Goal: Task Accomplishment & Management: Complete application form

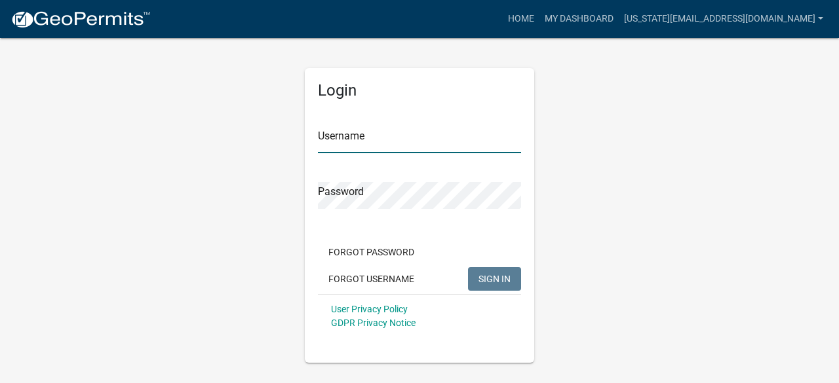
type input "[US_STATE][EMAIL_ADDRESS][DOMAIN_NAME]"
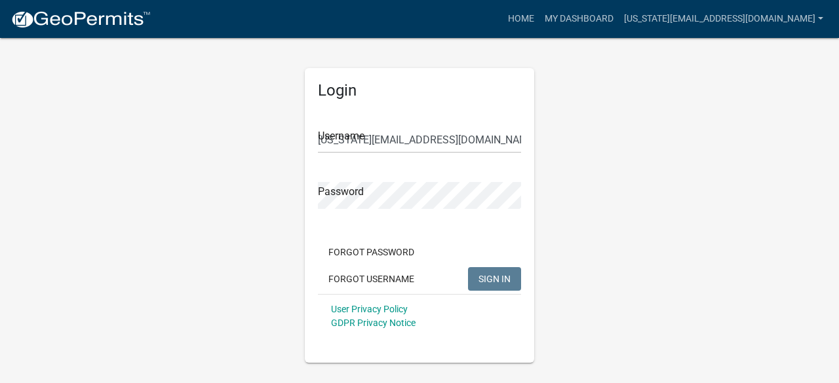
click at [490, 276] on span "SIGN IN" at bounding box center [494, 278] width 32 height 10
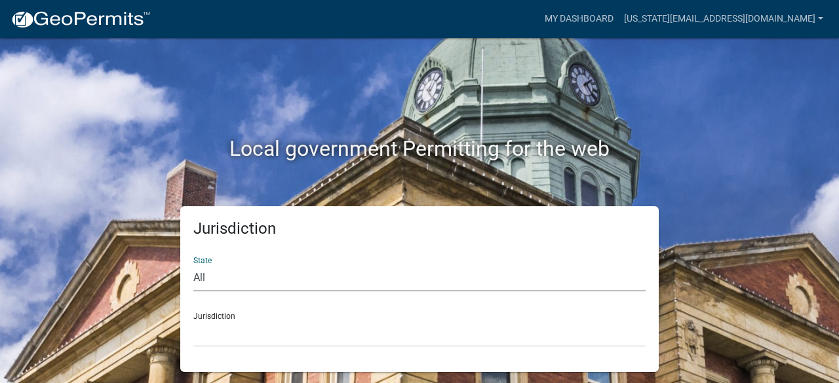
click at [202, 275] on select "All [US_STATE] [US_STATE] [US_STATE] [US_STATE] [US_STATE] [US_STATE] [US_STATE…" at bounding box center [419, 278] width 452 height 27
select select "[US_STATE]"
click at [193, 265] on select "All [US_STATE] [US_STATE] [US_STATE] [US_STATE] [US_STATE] [US_STATE] [US_STATE…" at bounding box center [419, 278] width 452 height 27
click at [233, 325] on select "[GEOGRAPHIC_DATA], [US_STATE][PERSON_NAME][GEOGRAPHIC_DATA], [US_STATE][PERSON_…" at bounding box center [419, 333] width 452 height 27
click at [772, 151] on h2 "Local government Permitting for the web" at bounding box center [419, 148] width 727 height 25
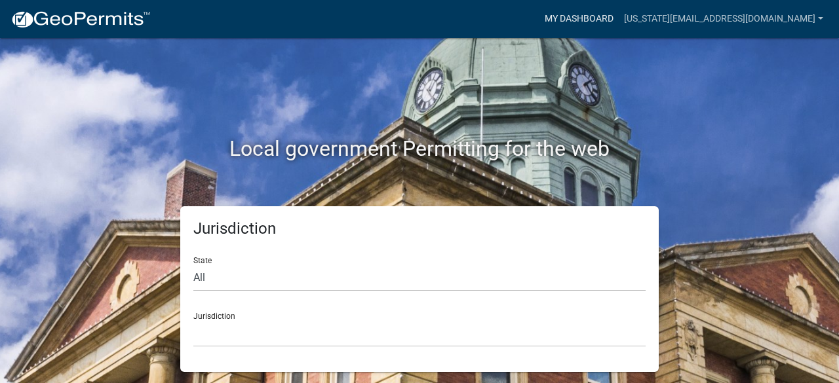
click at [556, 20] on link "My Dashboard" at bounding box center [578, 19] width 79 height 25
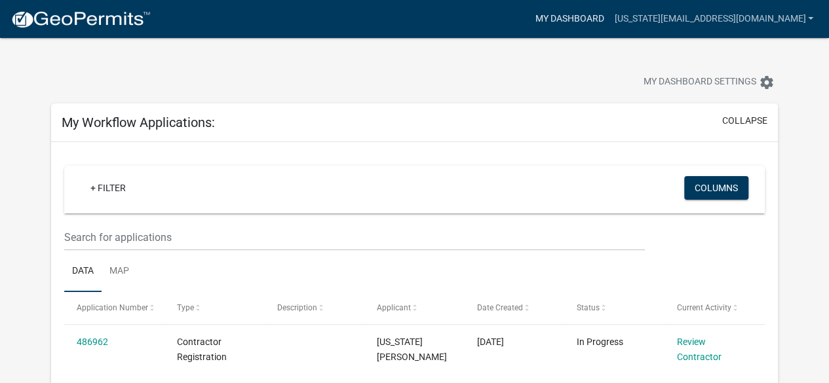
click at [553, 15] on link "My Dashboard" at bounding box center [568, 19] width 79 height 25
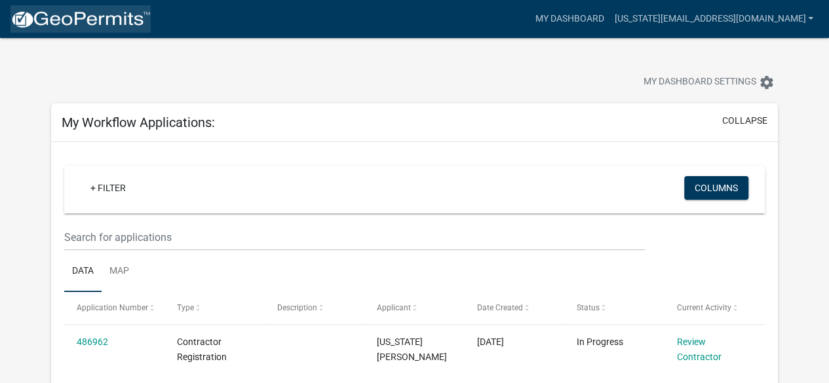
click at [78, 18] on img at bounding box center [80, 20] width 140 height 20
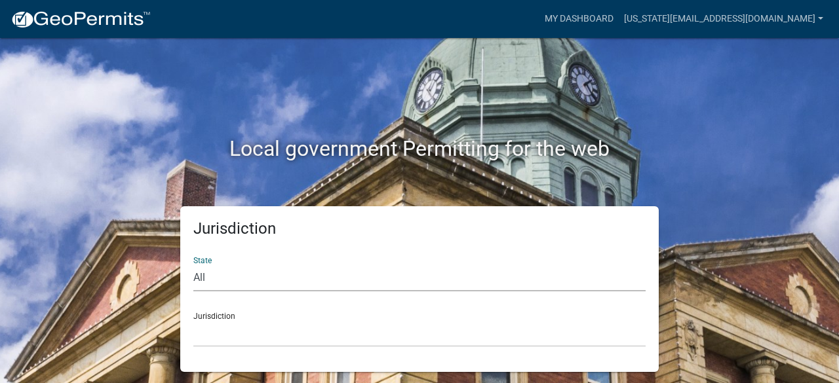
click at [230, 279] on select "All [US_STATE] [US_STATE] [US_STATE] [US_STATE] [US_STATE] [US_STATE] [US_STATE…" at bounding box center [419, 278] width 452 height 27
select select "[US_STATE]"
click at [193, 265] on select "All [US_STATE] [US_STATE] [US_STATE] [US_STATE] [US_STATE] [US_STATE] [US_STATE…" at bounding box center [419, 278] width 452 height 27
click at [248, 320] on select "[GEOGRAPHIC_DATA], [US_STATE][PERSON_NAME][GEOGRAPHIC_DATA], [US_STATE][PERSON_…" at bounding box center [419, 333] width 452 height 27
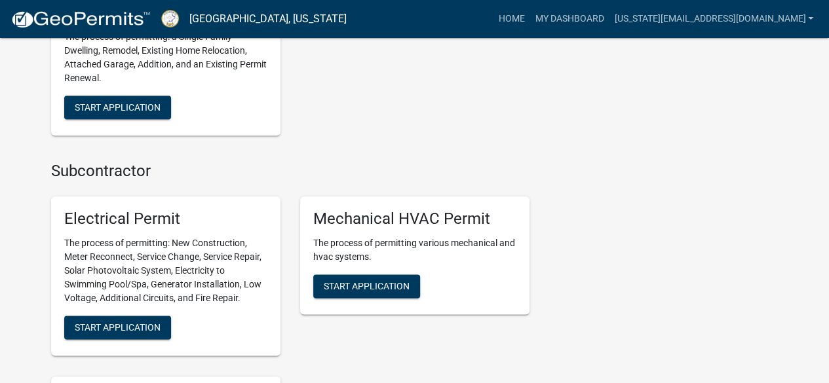
scroll to position [721, 0]
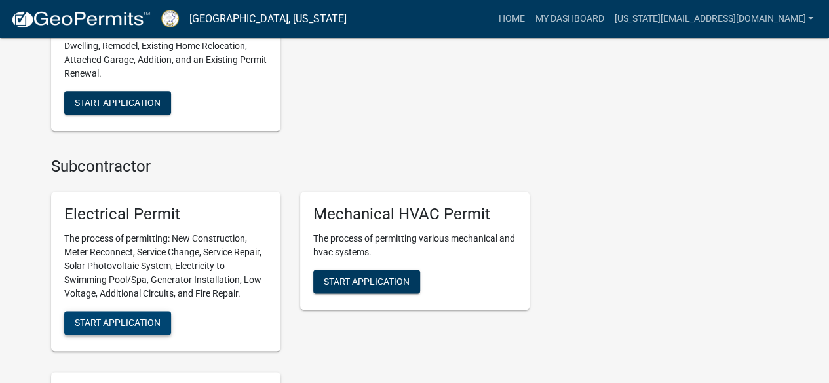
click at [134, 319] on span "Start Application" at bounding box center [118, 323] width 86 height 10
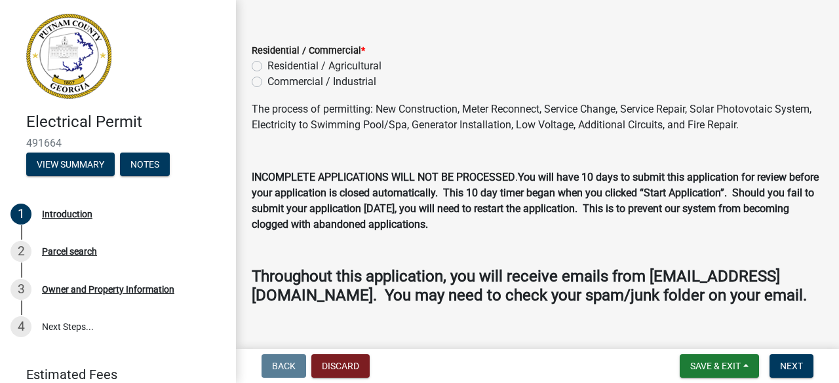
scroll to position [88, 0]
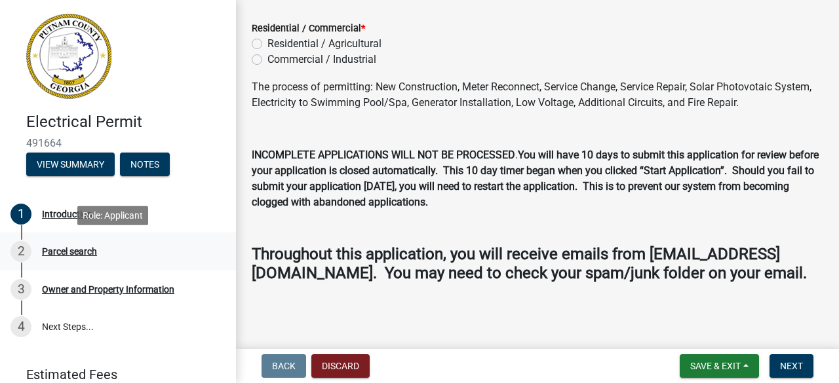
click at [73, 254] on div "Parcel search" at bounding box center [69, 251] width 55 height 9
click at [799, 369] on span "Next" at bounding box center [791, 366] width 23 height 10
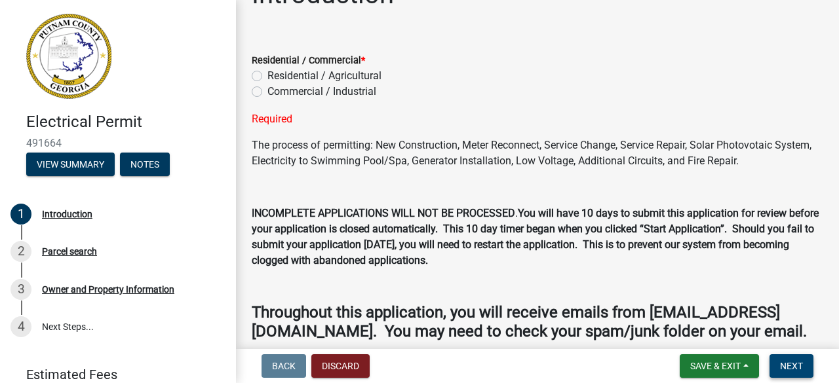
scroll to position [0, 0]
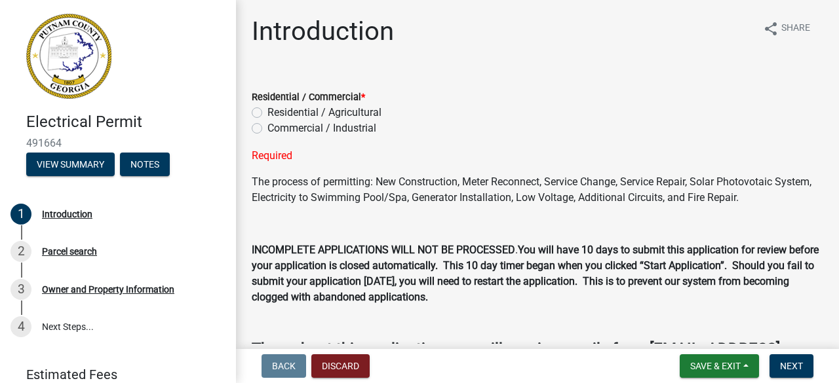
click at [267, 111] on label "Residential / Agricultural" at bounding box center [324, 113] width 114 height 16
click at [267, 111] on input "Residential / Agricultural" at bounding box center [271, 109] width 9 height 9
radio input "true"
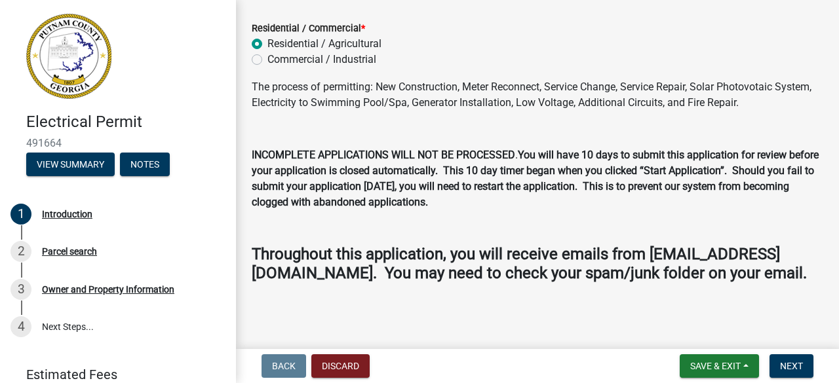
scroll to position [88, 0]
click at [790, 367] on span "Next" at bounding box center [791, 366] width 23 height 10
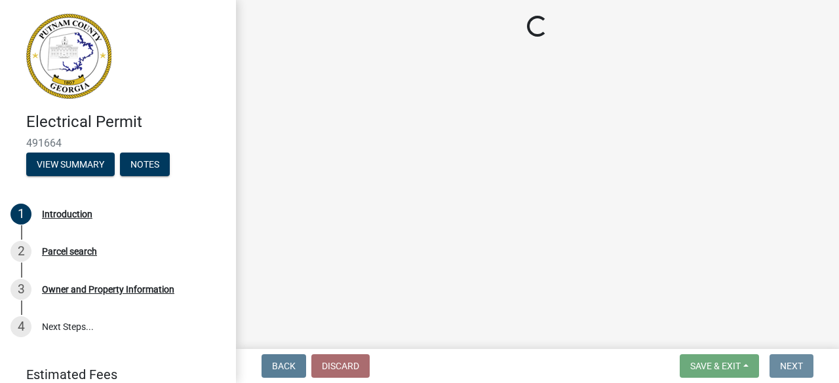
scroll to position [0, 0]
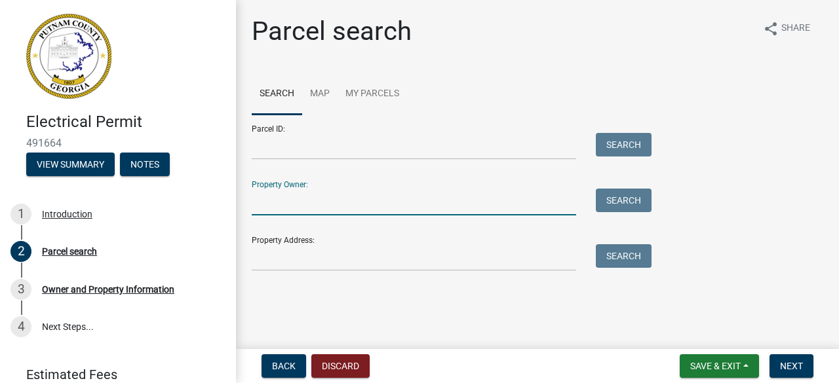
click at [291, 205] on input "Property Owner:" at bounding box center [414, 202] width 324 height 27
click at [366, 205] on input "Property Owner:" at bounding box center [414, 202] width 324 height 27
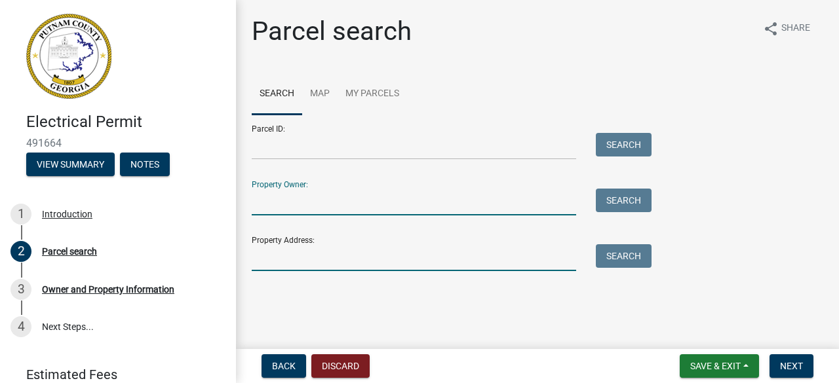
click at [353, 250] on input "Property Address:" at bounding box center [414, 257] width 324 height 27
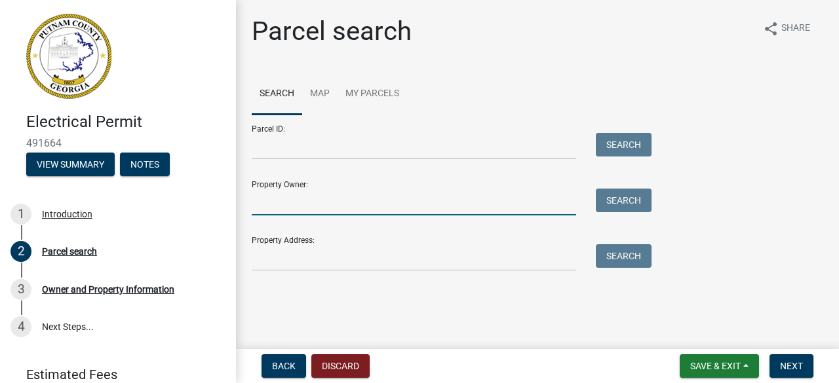
click at [287, 197] on input "Property Owner:" at bounding box center [414, 202] width 324 height 27
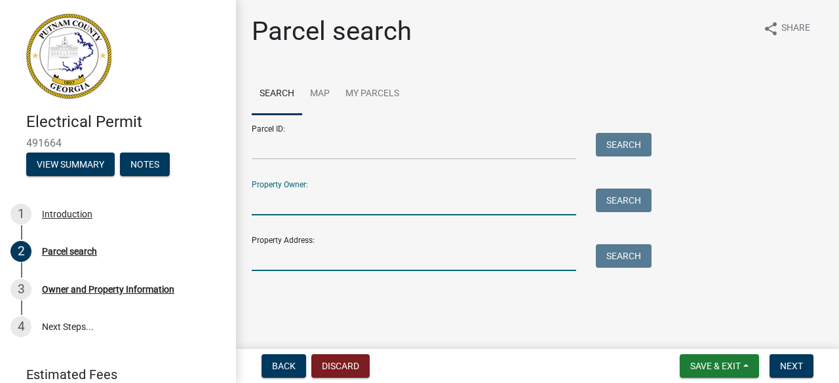
drag, startPoint x: 287, startPoint y: 197, endPoint x: 259, endPoint y: 250, distance: 60.4
click at [259, 250] on input "Property Address:" at bounding box center [414, 257] width 324 height 27
paste input "[STREET_ADDRESS]"
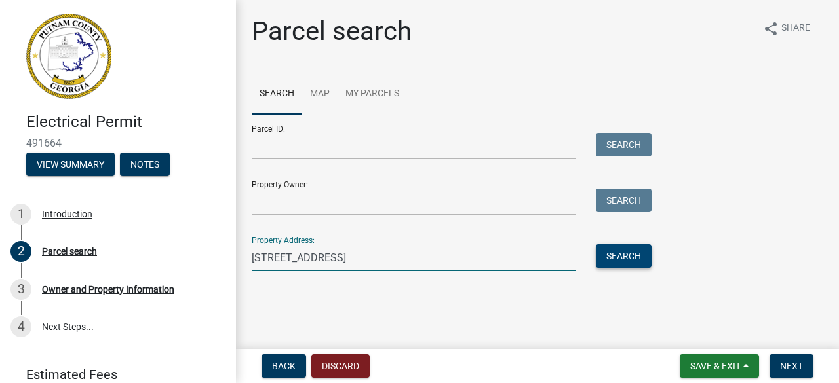
type input "[STREET_ADDRESS]"
click at [612, 254] on button "Search" at bounding box center [624, 256] width 56 height 24
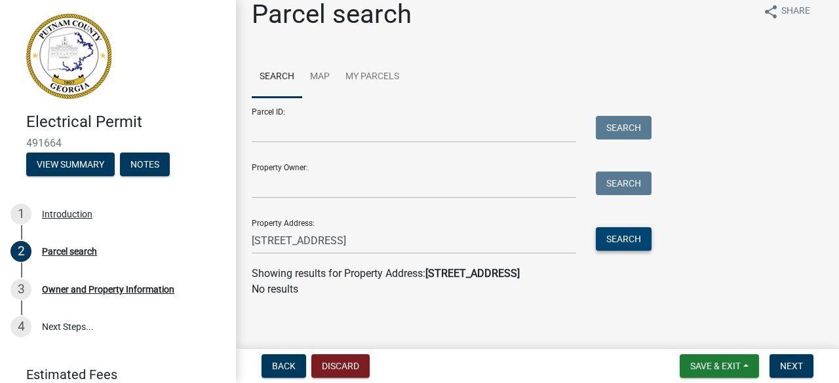
scroll to position [22, 0]
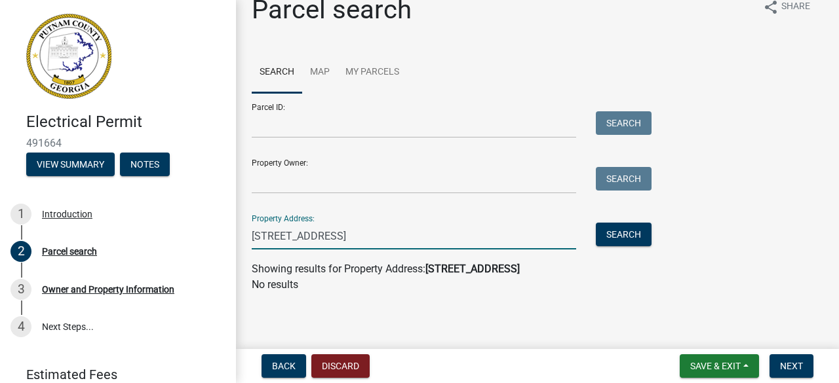
drag, startPoint x: 447, startPoint y: 240, endPoint x: 242, endPoint y: 239, distance: 205.1
click at [242, 239] on div "[STREET_ADDRESS]" at bounding box center [414, 236] width 344 height 27
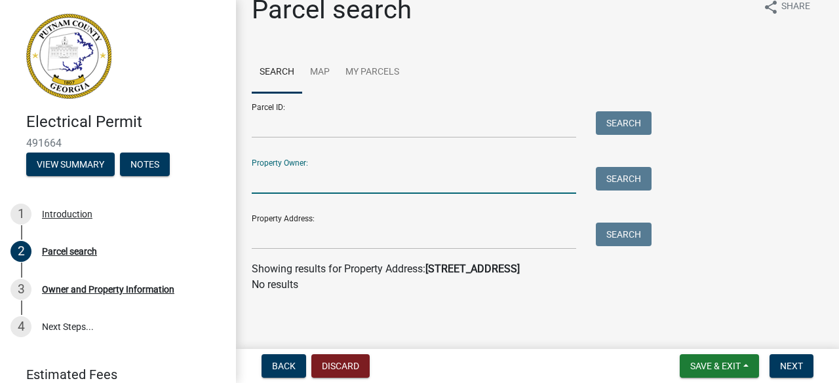
click at [347, 179] on input "Property Owner:" at bounding box center [414, 180] width 324 height 27
type input "[PERSON_NAME]"
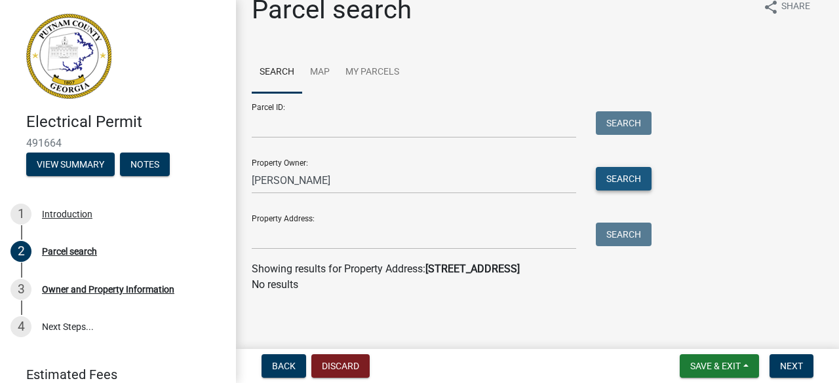
click at [624, 178] on button "Search" at bounding box center [624, 179] width 56 height 24
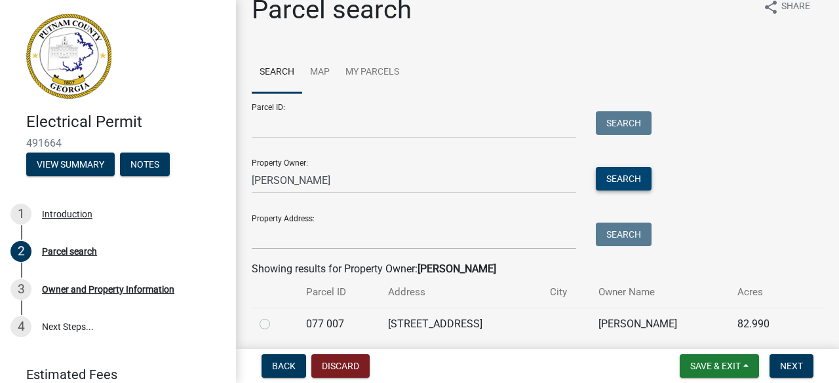
scroll to position [68, 0]
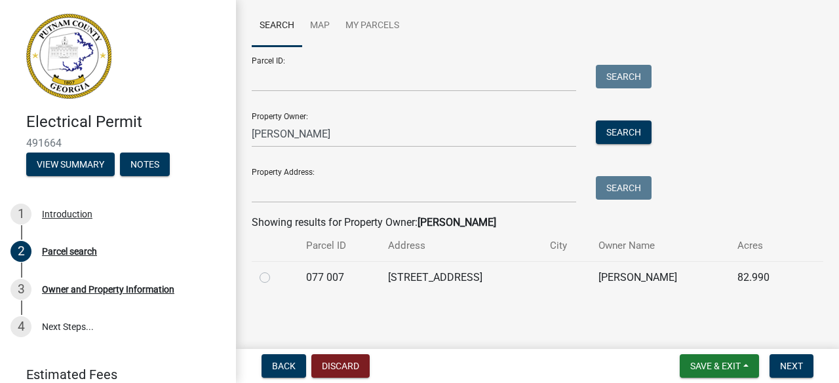
click at [275, 270] on label at bounding box center [275, 270] width 0 height 0
click at [275, 278] on 007 "radio" at bounding box center [279, 274] width 9 height 9
radio 007 "true"
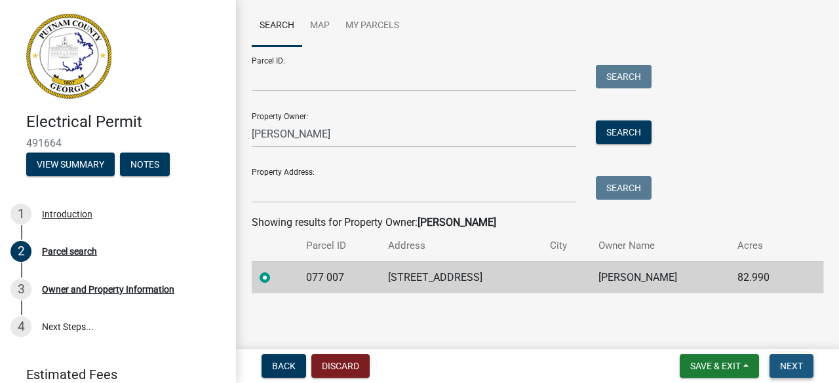
click at [794, 370] on span "Next" at bounding box center [791, 366] width 23 height 10
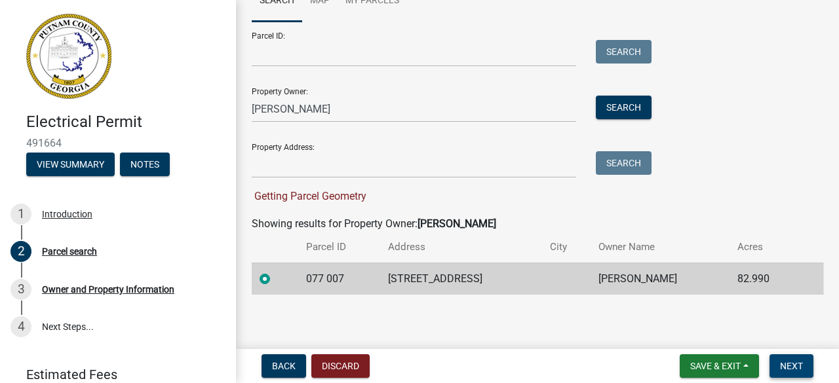
scroll to position [94, 0]
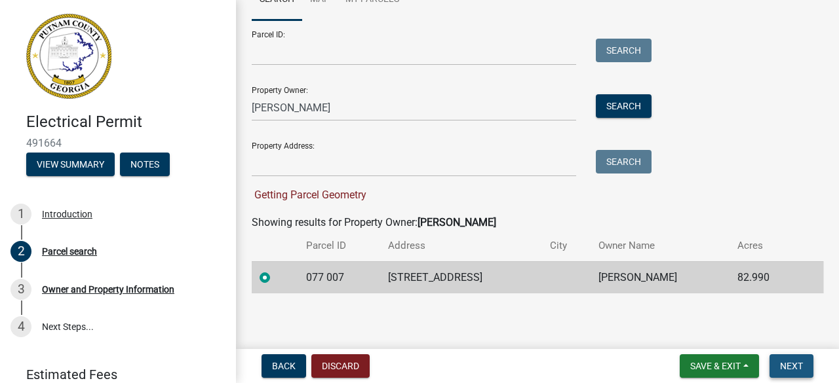
click at [795, 365] on span "Next" at bounding box center [791, 366] width 23 height 10
click at [425, 275] on td "[STREET_ADDRESS]" at bounding box center [461, 277] width 162 height 32
click at [628, 281] on td "[PERSON_NAME]" at bounding box center [659, 277] width 139 height 32
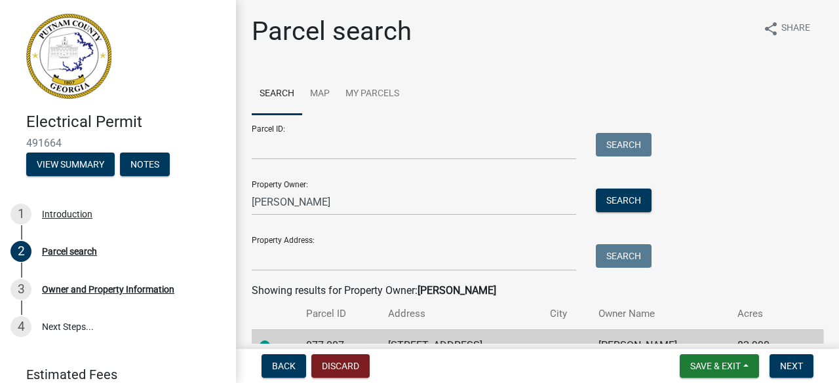
scroll to position [68, 0]
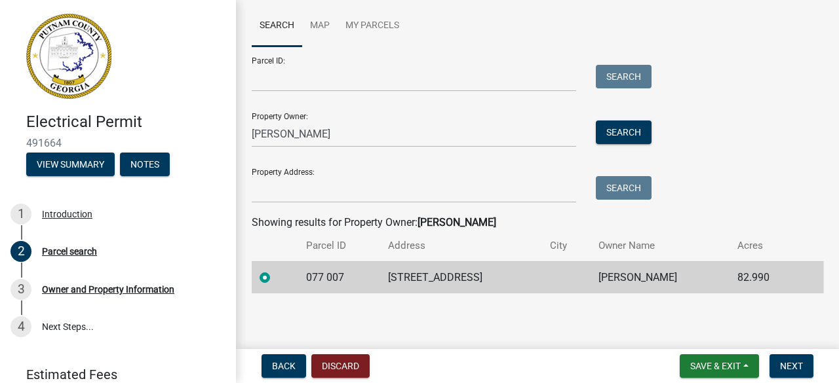
click at [273, 278] on div at bounding box center [274, 278] width 31 height 16
click at [793, 364] on span "Next" at bounding box center [791, 366] width 23 height 10
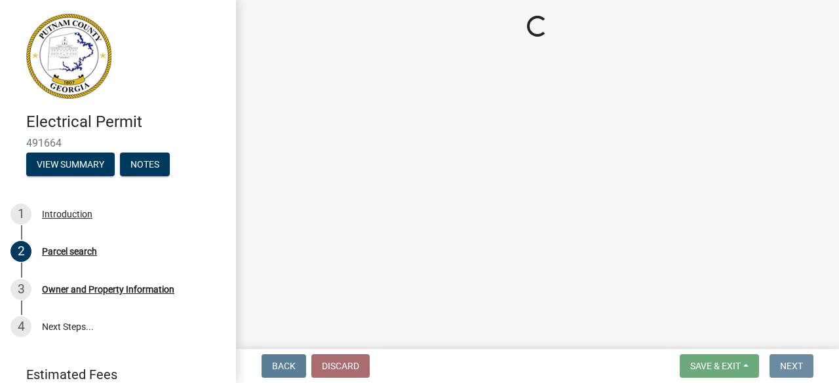
scroll to position [0, 0]
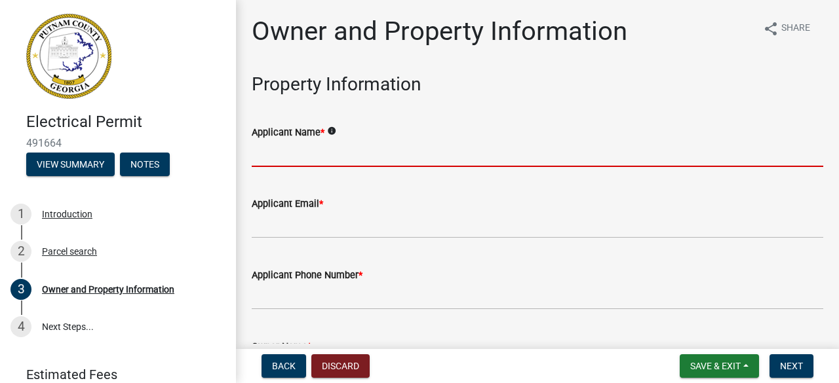
click at [340, 154] on input "Applicant Name *" at bounding box center [537, 153] width 571 height 27
type input "[PERSON_NAME]"
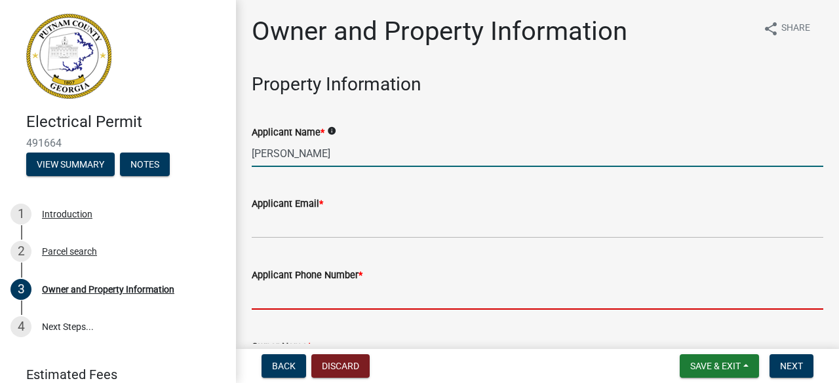
type input "4042340488"
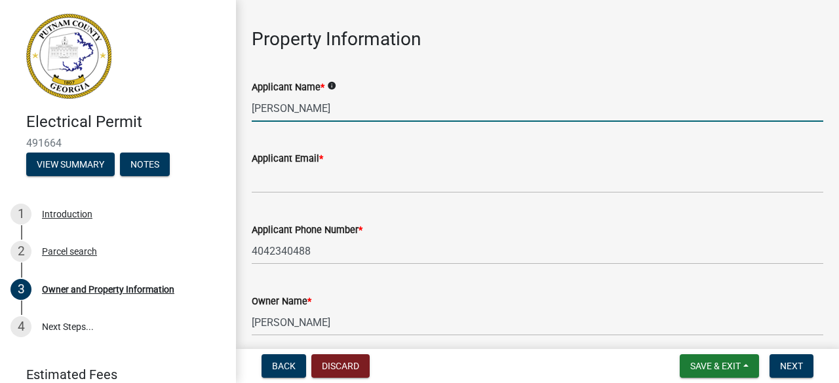
scroll to position [66, 0]
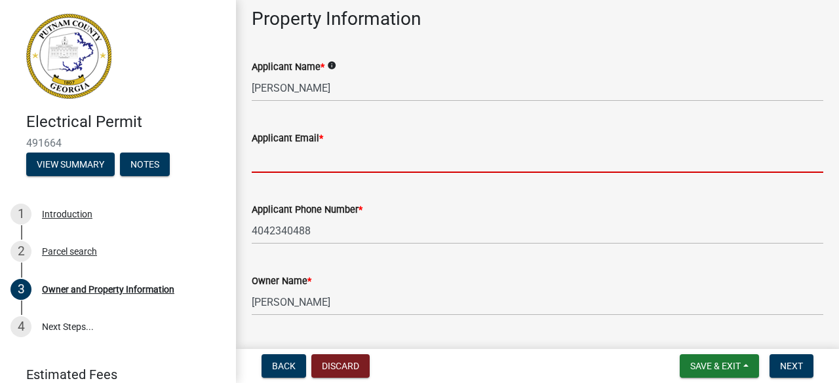
click at [321, 172] on input "Applicant Email *" at bounding box center [537, 159] width 571 height 27
type input "[US_STATE][EMAIL_ADDRESS][DOMAIN_NAME]"
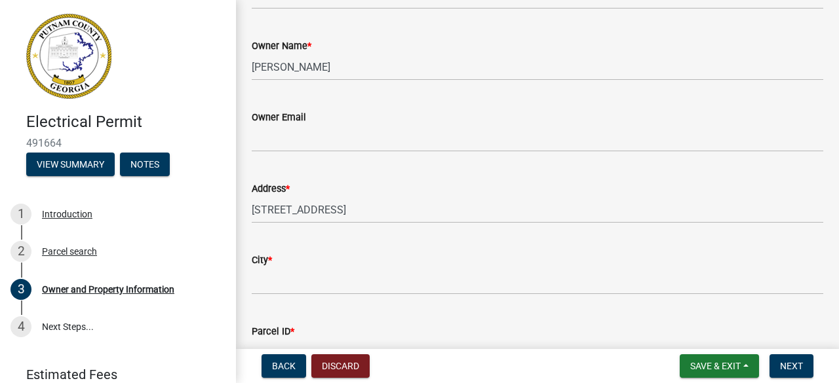
scroll to position [197, 0]
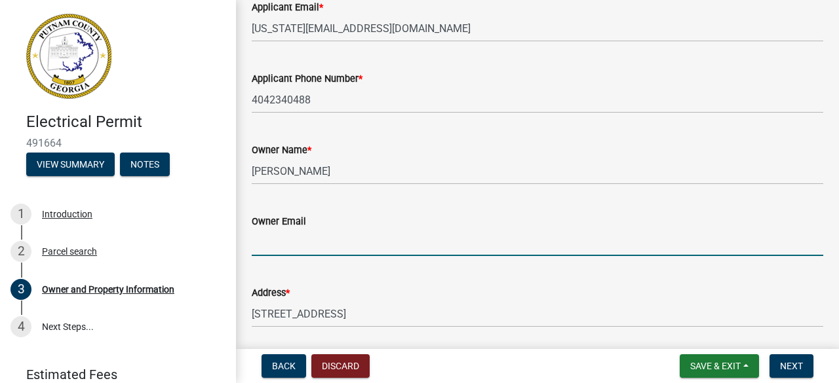
click at [300, 238] on input "Owner Email" at bounding box center [537, 242] width 571 height 27
paste input "[EMAIL_ADDRESS][DOMAIN_NAME]"
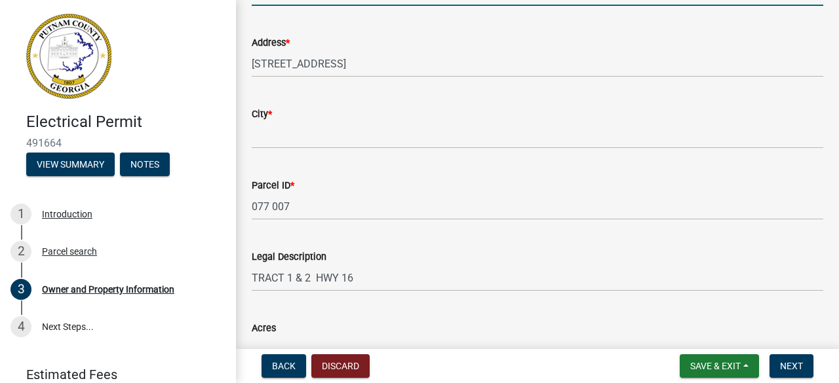
scroll to position [459, 0]
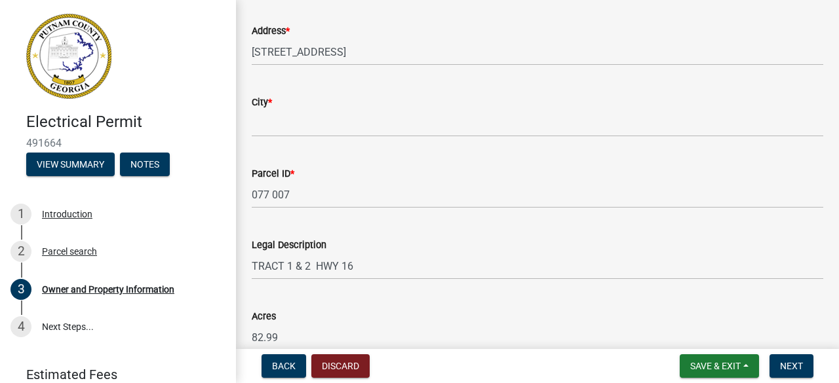
type input "[EMAIL_ADDRESS][DOMAIN_NAME]"
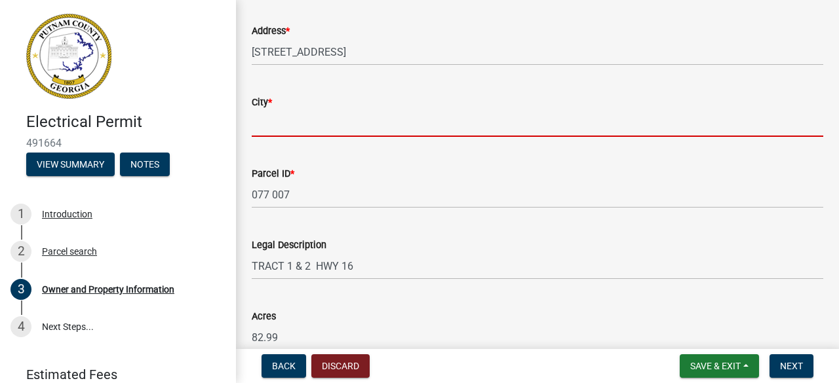
click at [290, 123] on input "City *" at bounding box center [537, 123] width 571 height 27
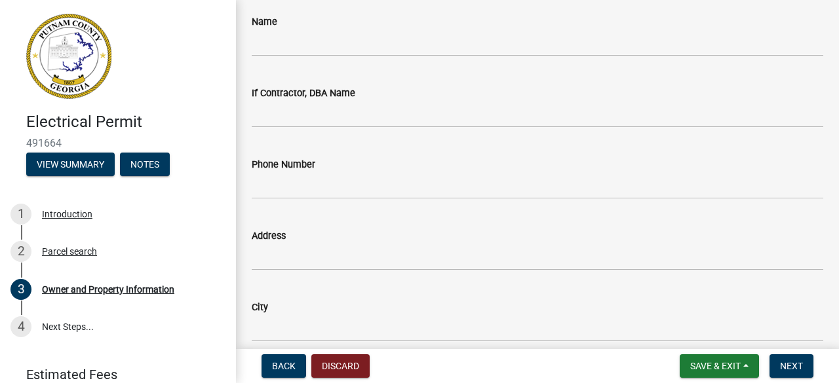
scroll to position [1114, 0]
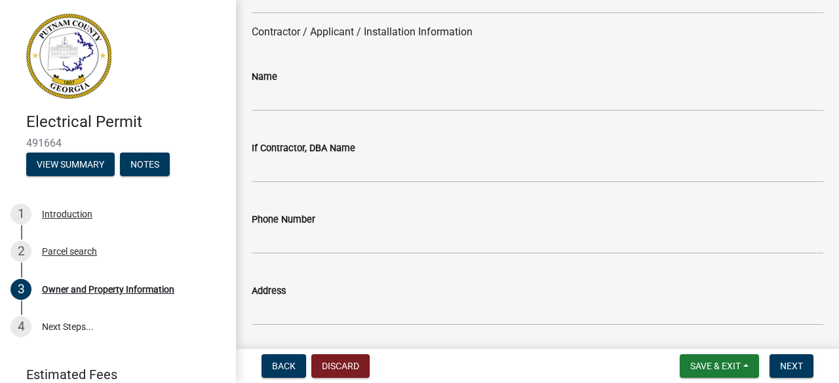
type input "Eatonton"
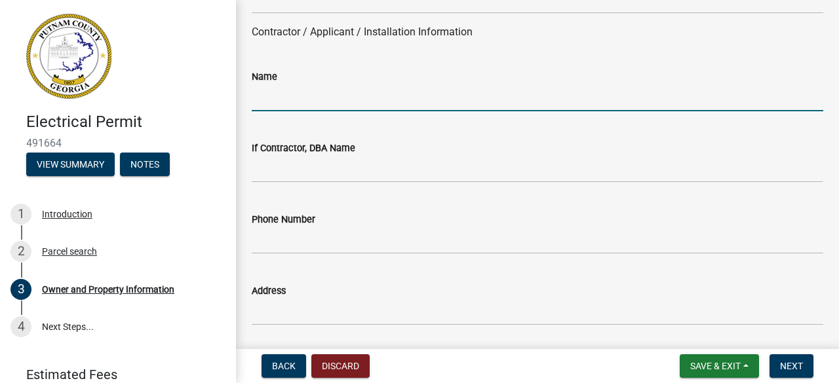
click at [316, 105] on input "Name" at bounding box center [537, 98] width 571 height 27
type input "[PERSON_NAME]"
type input "[STREET_ADDRESS]"
type input "[GEOGRAPHIC_DATA]"
type input "GA"
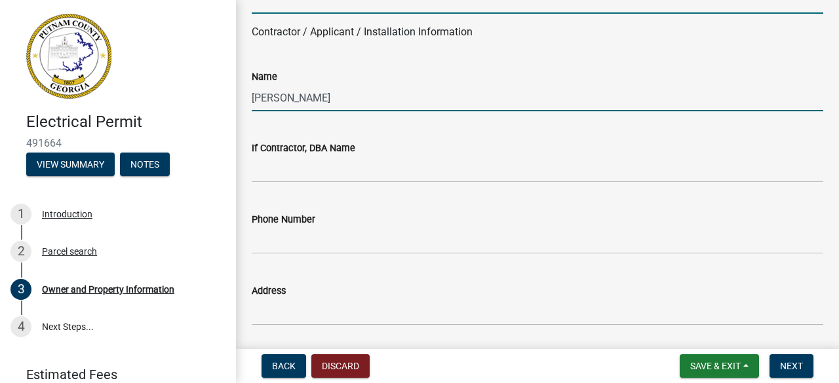
type input "30080"
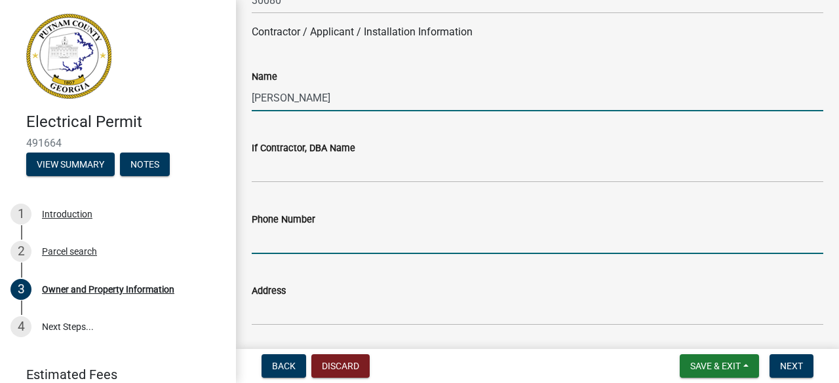
type input "4042340488"
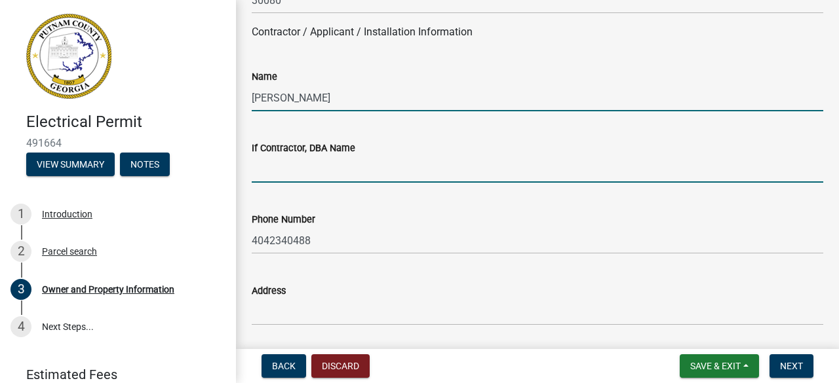
click at [382, 171] on input "If Contractor, DBA Name" at bounding box center [537, 169] width 571 height 27
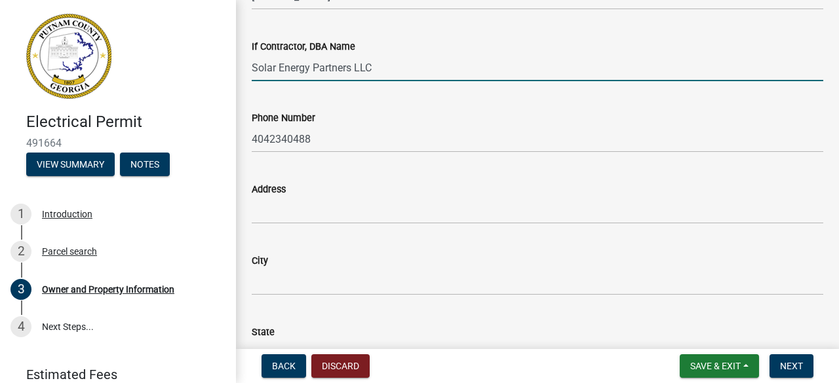
scroll to position [1245, 0]
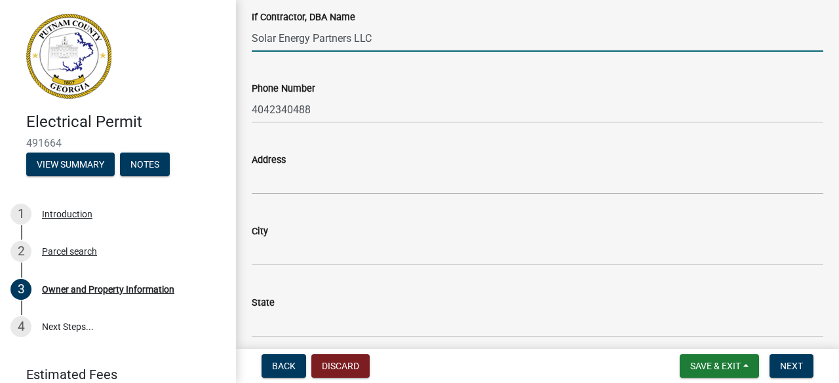
type input "Solar Energy Partners LLC"
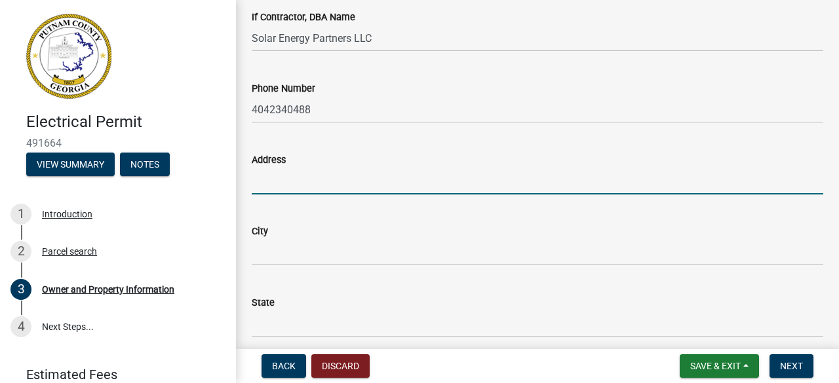
click at [370, 191] on input "Address" at bounding box center [537, 181] width 571 height 27
type input "[STREET_ADDRESS]"
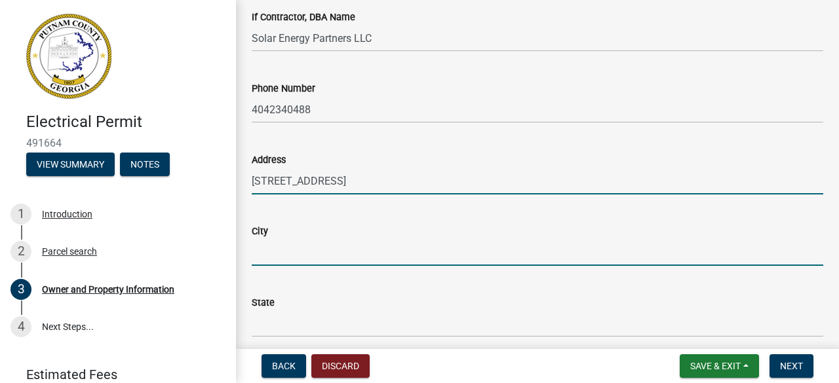
type input "[GEOGRAPHIC_DATA]"
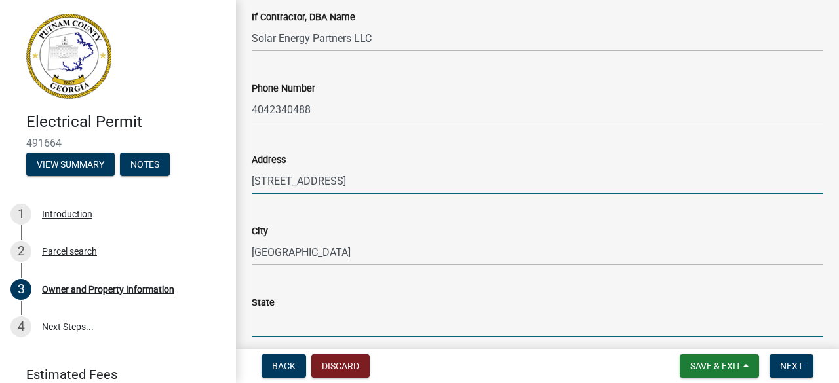
type input "GA"
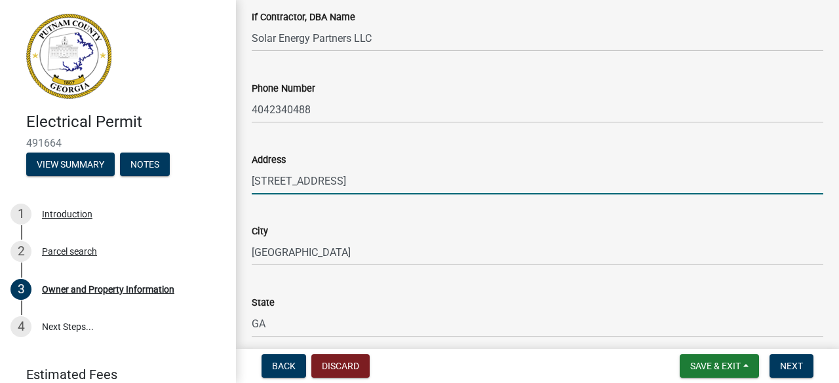
type input "30080"
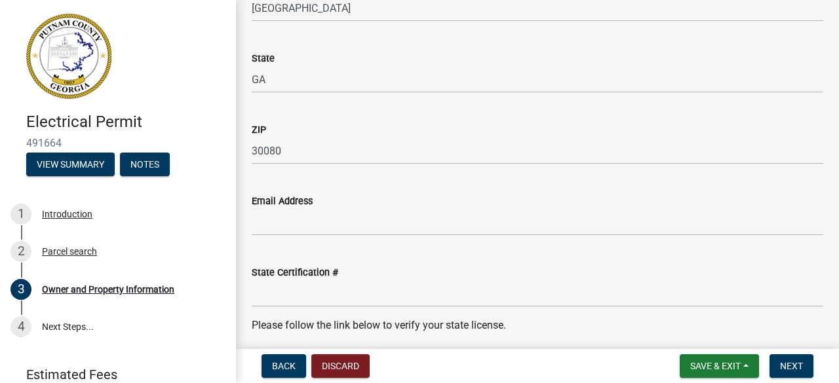
scroll to position [1507, 0]
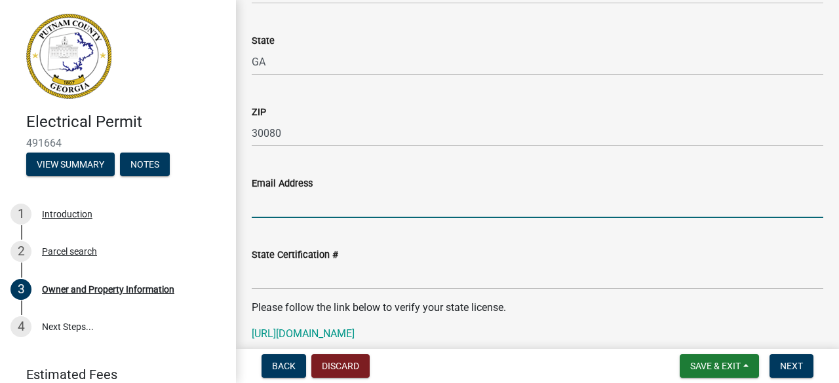
click at [411, 212] on input "Email Address" at bounding box center [537, 204] width 571 height 27
type input "[PERSON_NAME][EMAIL_ADDRESS][PERSON_NAME][DOMAIN_NAME]"
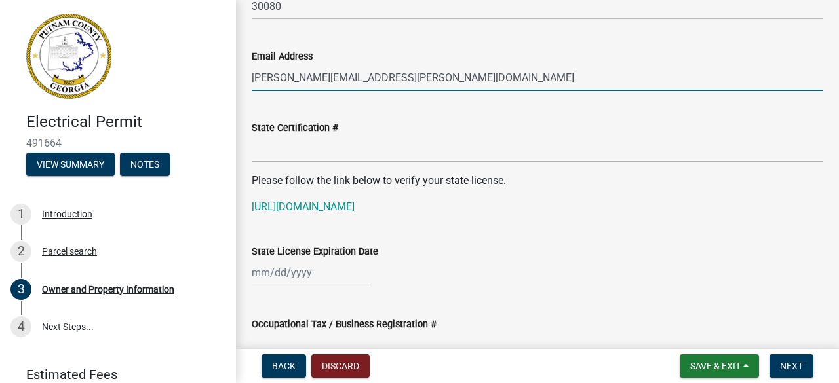
scroll to position [1638, 0]
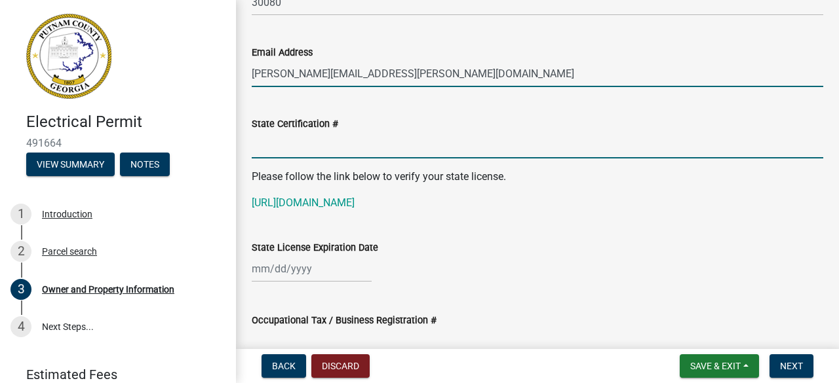
click at [346, 147] on input "State Certification #" at bounding box center [537, 145] width 571 height 27
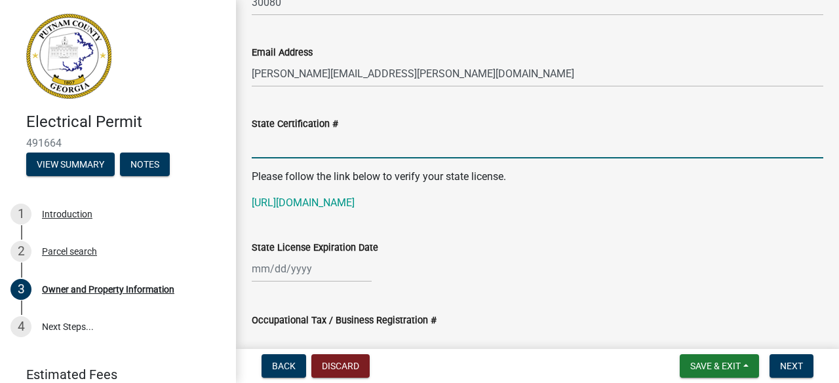
click at [288, 149] on input "State Certification #" at bounding box center [537, 145] width 571 height 27
type input "EN218227"
click at [301, 273] on div at bounding box center [312, 269] width 120 height 27
select select "10"
select select "2025"
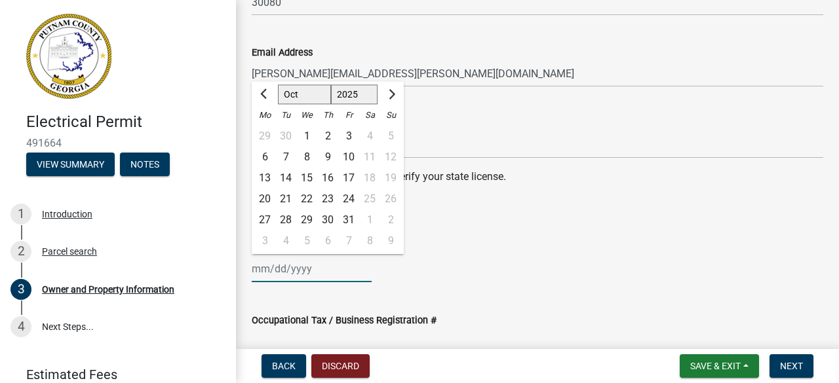
click at [316, 96] on select "Jan Feb Mar Apr May Jun [DATE] Aug Sep Oct Nov Dec" at bounding box center [304, 95] width 53 height 20
select select "6"
click at [278, 85] on select "Jan Feb Mar Apr May Jun [DATE] Aug Sep Oct Nov Dec" at bounding box center [304, 95] width 53 height 20
click at [368, 93] on select "1525 1526 1527 1528 1529 1530 1531 1532 1533 1534 1535 1536 1537 1538 1539 1540…" at bounding box center [354, 95] width 47 height 20
select select "2026"
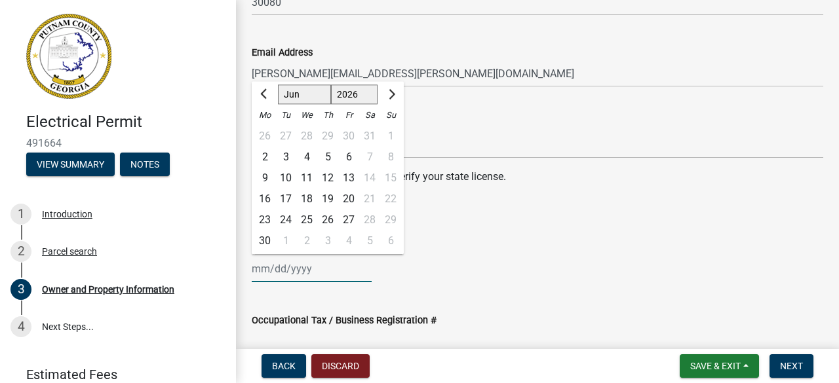
click at [331, 85] on select "1525 1526 1527 1528 1529 1530 1531 1532 1533 1534 1535 1536 1537 1538 1539 1540…" at bounding box center [354, 95] width 47 height 20
click at [286, 221] on div "30" at bounding box center [285, 220] width 21 height 21
type input "[DATE]"
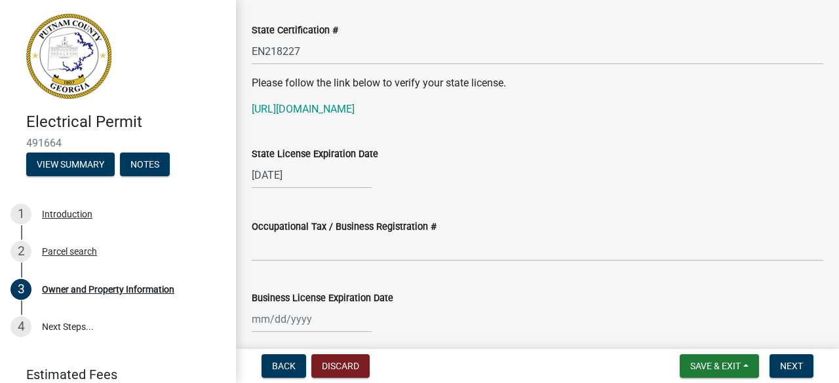
scroll to position [1769, 0]
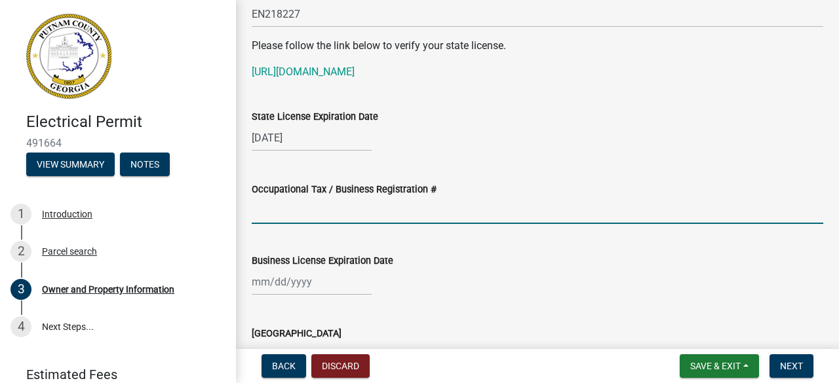
click at [450, 218] on input "Occupational Tax / Business Registration #" at bounding box center [537, 210] width 571 height 27
type input "CON001542"
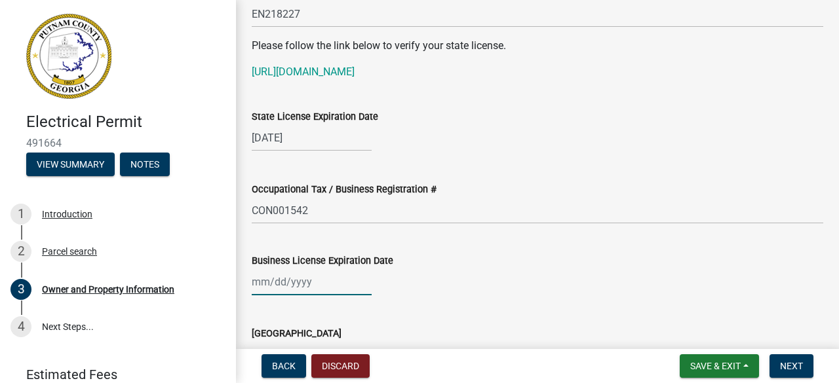
click at [276, 280] on div at bounding box center [312, 282] width 120 height 27
select select "10"
select select "2025"
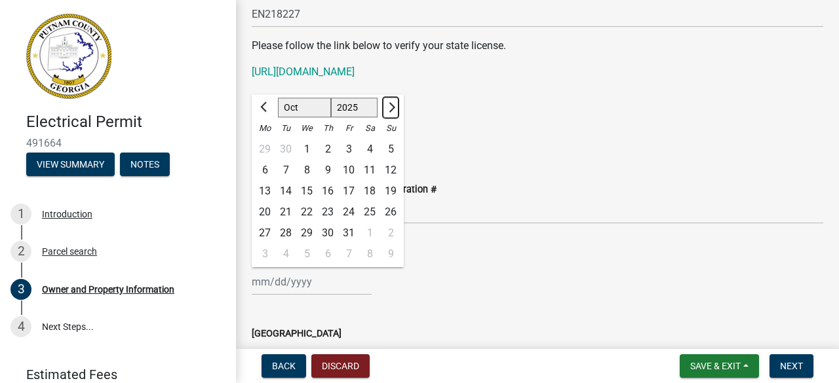
click at [392, 104] on button "Next month" at bounding box center [391, 108] width 16 height 21
click at [391, 105] on span "Next month" at bounding box center [390, 107] width 10 height 10
select select "12"
click at [303, 231] on div "31" at bounding box center [306, 233] width 21 height 21
type input "[DATE]"
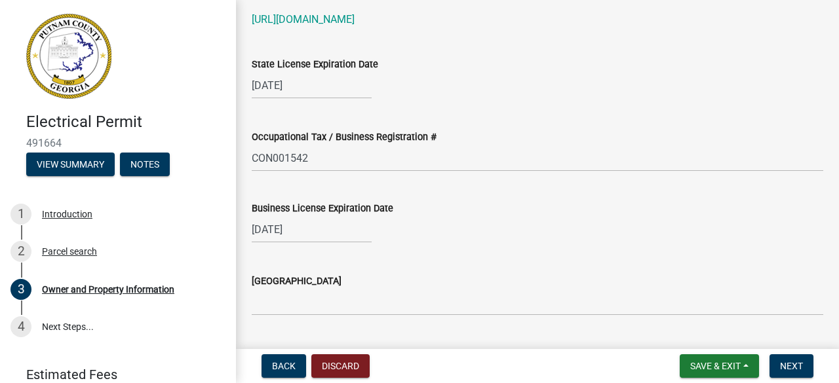
scroll to position [1900, 0]
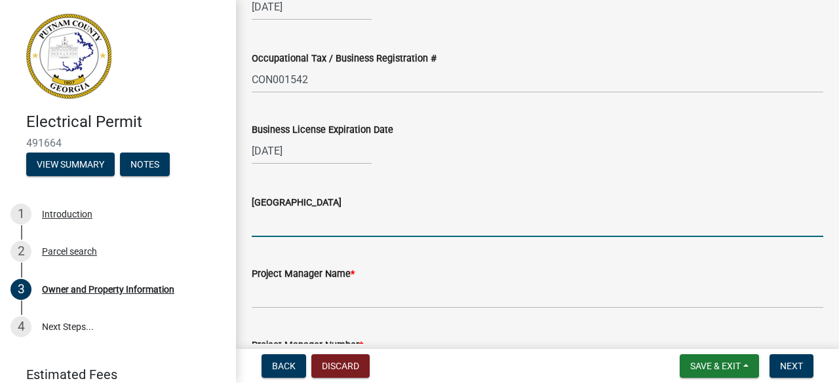
click at [366, 226] on input "[GEOGRAPHIC_DATA]" at bounding box center [537, 223] width 571 height 27
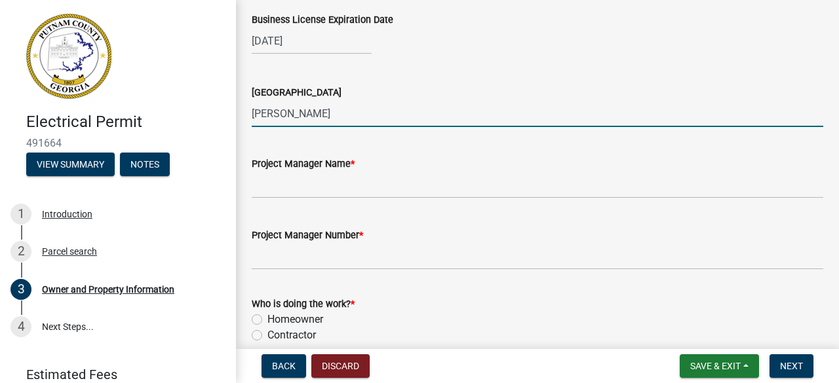
scroll to position [2031, 0]
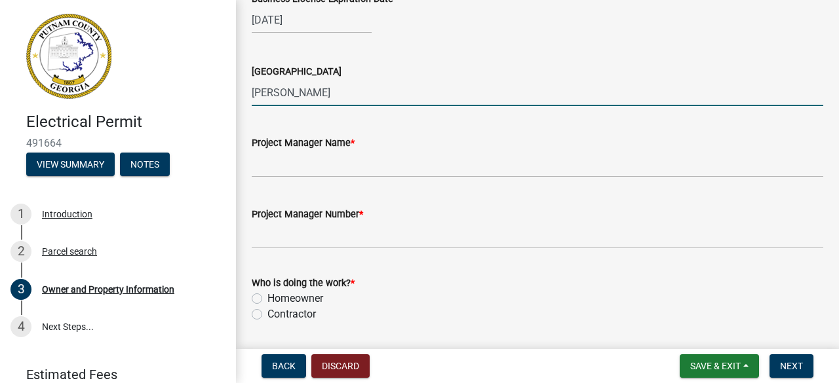
type input "[PERSON_NAME]"
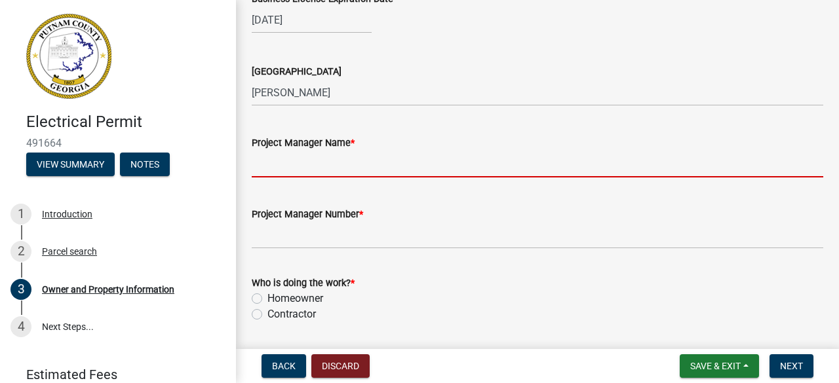
click at [375, 174] on input "Project Manager Name *" at bounding box center [537, 164] width 571 height 27
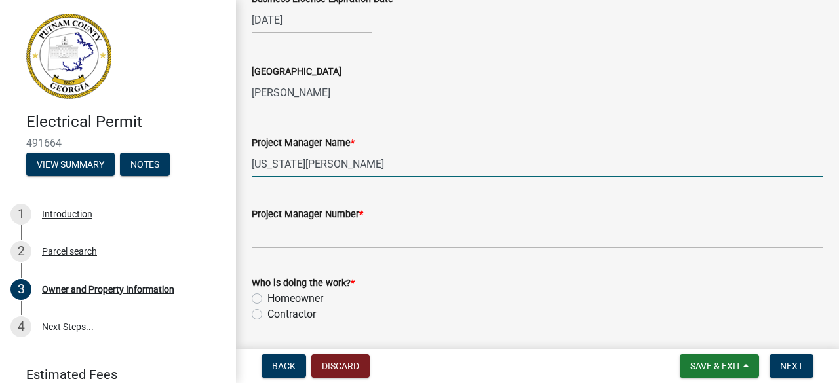
type input "[US_STATE][PERSON_NAME]"
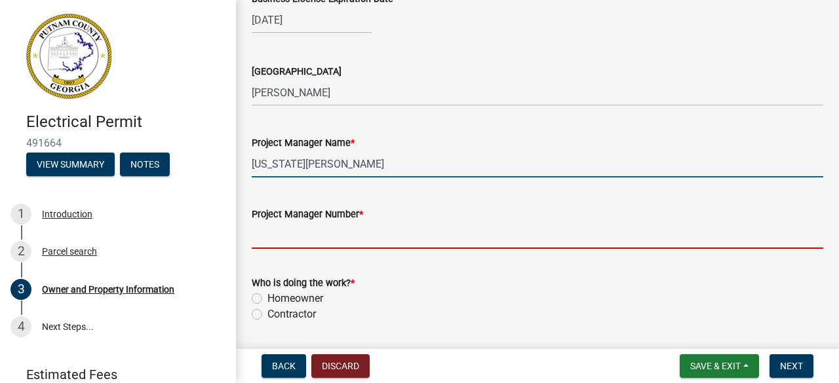
click at [385, 239] on input "Project Manager Number *" at bounding box center [537, 235] width 571 height 27
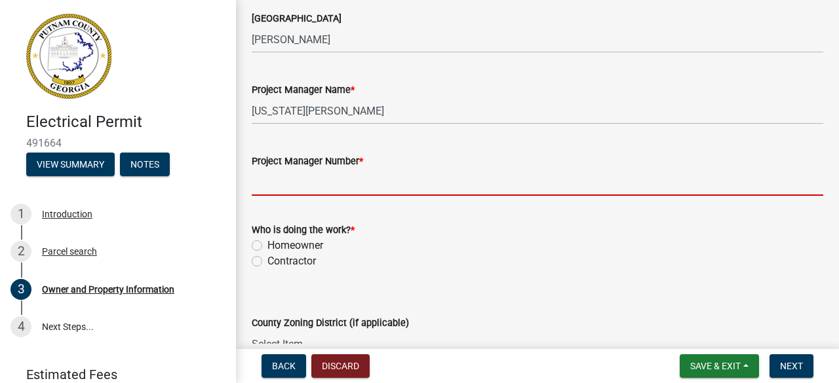
scroll to position [2097, 0]
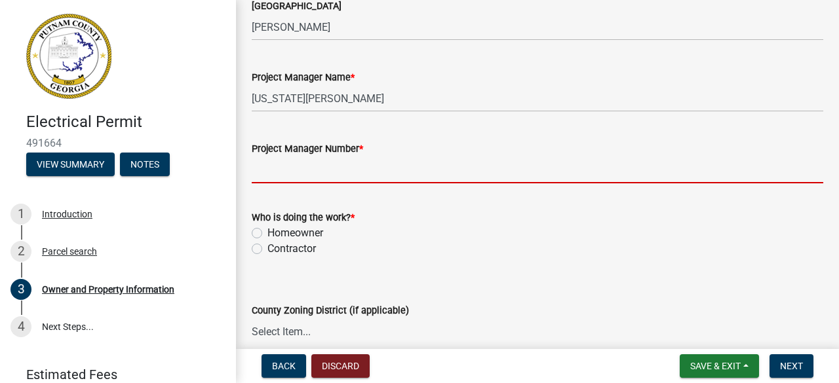
click at [261, 250] on div "Who is doing the work? * Homeowner [DEMOGRAPHIC_DATA]" at bounding box center [537, 233] width 571 height 47
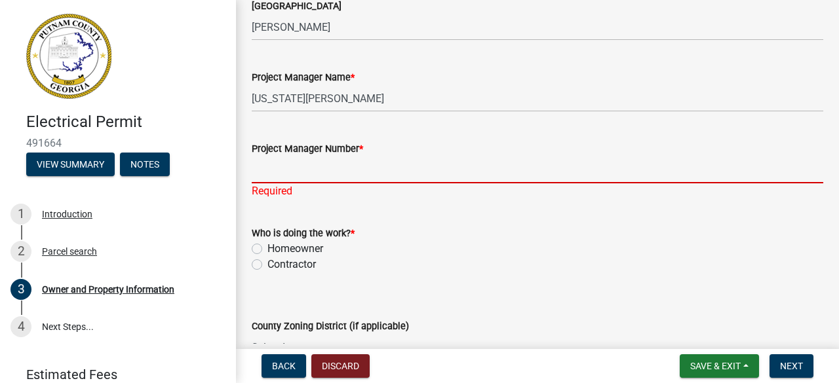
click at [331, 171] on input "Project Manager Number *" at bounding box center [537, 170] width 571 height 27
click at [358, 164] on input "Project Manager Number *" at bounding box center [537, 170] width 571 height 27
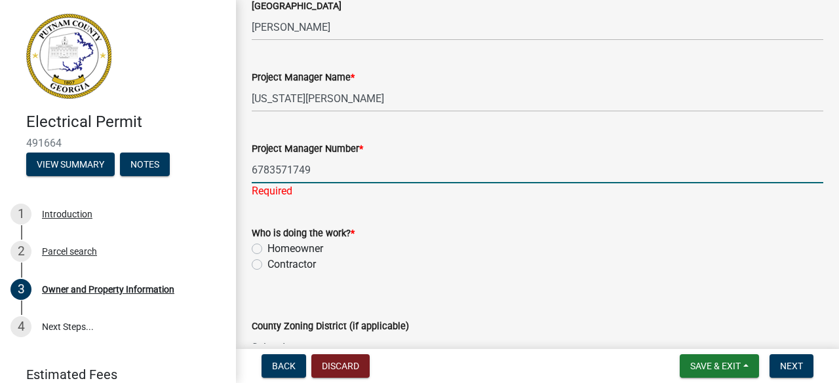
click at [276, 168] on input "6783571749" at bounding box center [537, 170] width 571 height 27
click at [267, 168] on input "6783571749" at bounding box center [537, 170] width 571 height 27
click at [291, 170] on input "678-3571749" at bounding box center [537, 170] width 571 height 27
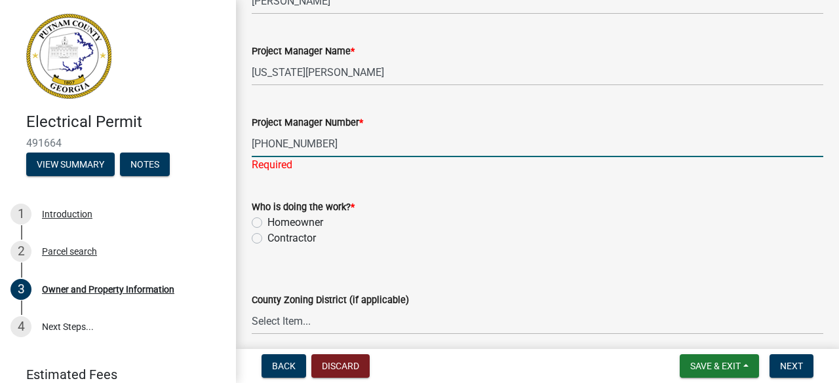
scroll to position [2162, 0]
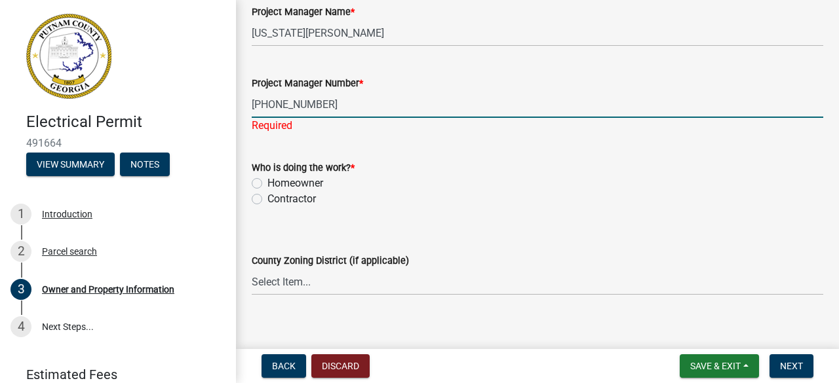
type input "[PHONE_NUMBER]"
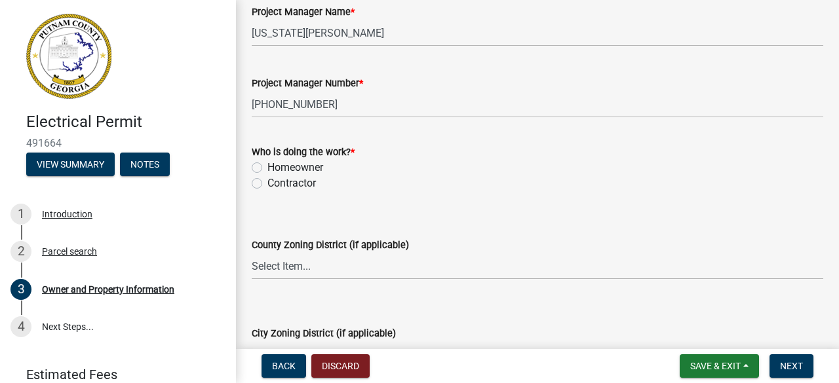
click at [257, 200] on wm-data-entity-input "Who is doing the work? * Homeowner [DEMOGRAPHIC_DATA]" at bounding box center [537, 165] width 571 height 75
click at [267, 182] on label "Contractor" at bounding box center [291, 184] width 48 height 16
click at [267, 182] on input "Contractor" at bounding box center [271, 180] width 9 height 9
radio input "true"
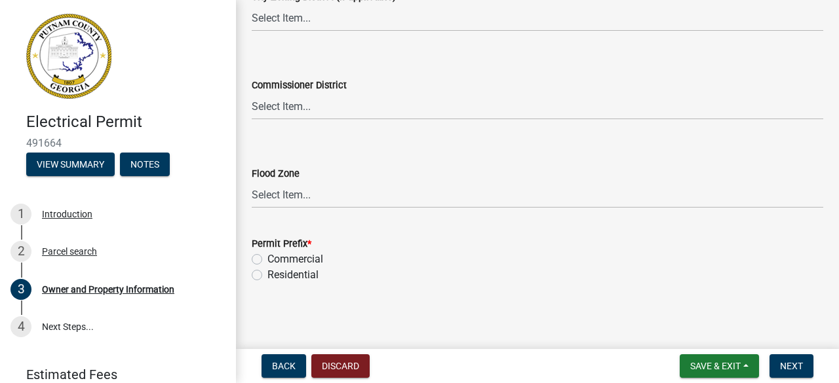
scroll to position [2500, 0]
click at [267, 275] on label "Residential" at bounding box center [292, 274] width 51 height 16
click at [267, 275] on input "Residential" at bounding box center [271, 270] width 9 height 9
radio input "true"
click at [788, 364] on span "Next" at bounding box center [791, 366] width 23 height 10
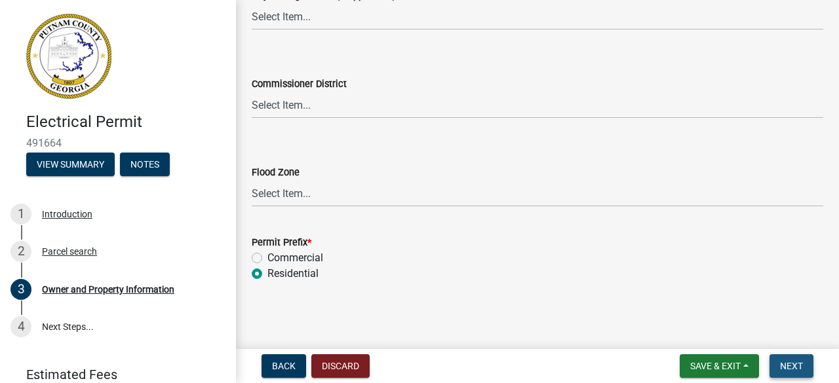
scroll to position [0, 0]
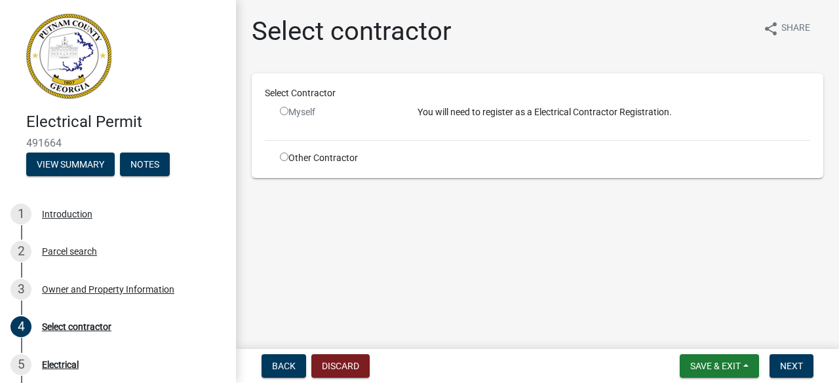
click at [283, 113] on input "radio" at bounding box center [284, 111] width 9 height 9
radio input "false"
click at [280, 157] on input "radio" at bounding box center [284, 157] width 9 height 9
radio input "true"
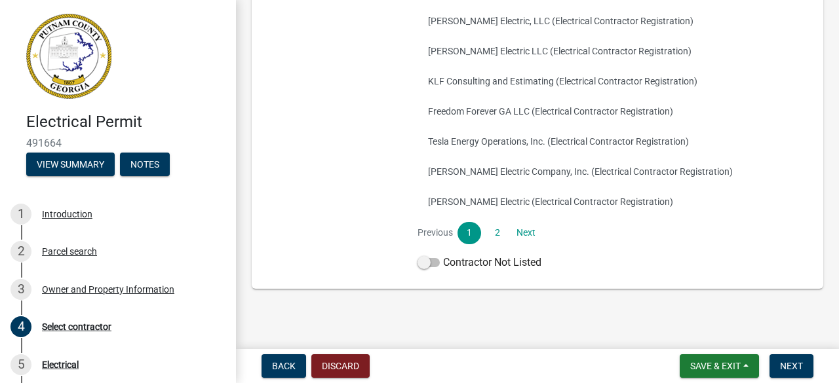
scroll to position [320, 0]
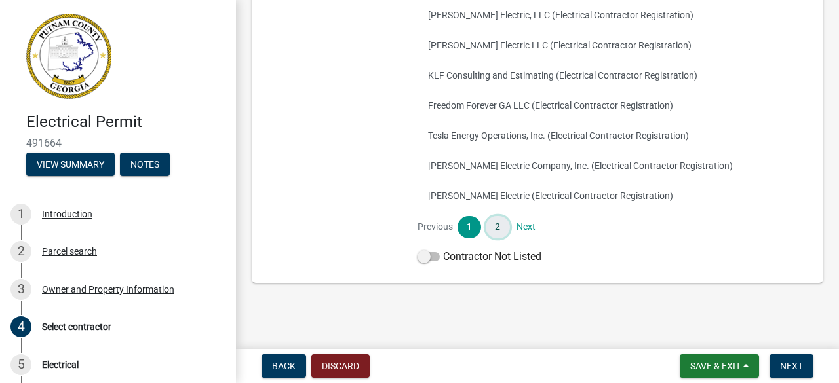
click at [498, 229] on link "2" at bounding box center [498, 227] width 24 height 22
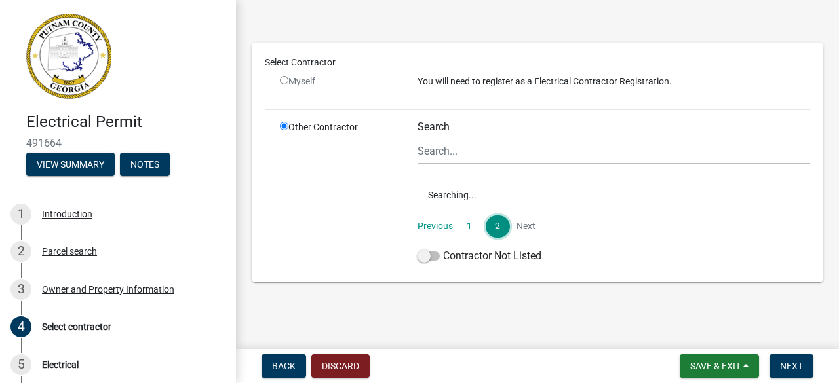
scroll to position [48, 0]
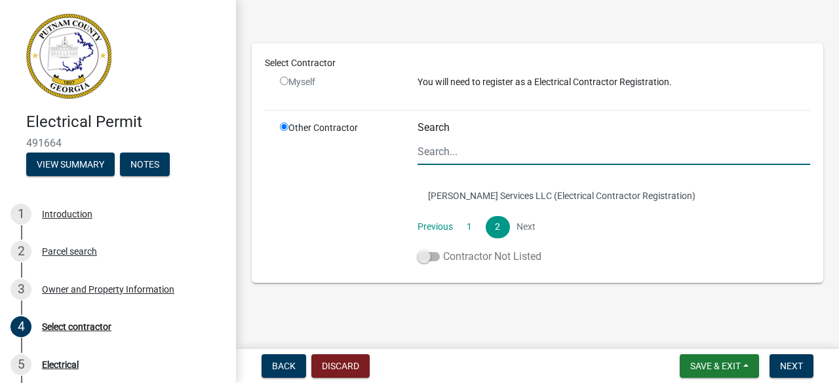
click at [434, 257] on span at bounding box center [428, 256] width 22 height 9
click at [443, 249] on input "Contractor Not Listed" at bounding box center [443, 249] width 0 height 0
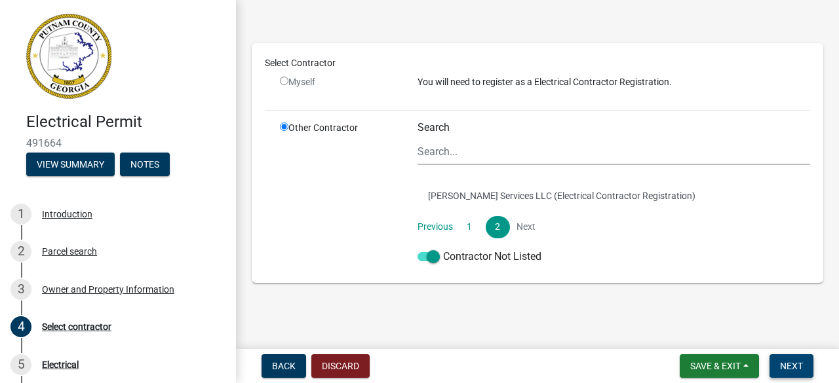
click at [785, 368] on span "Next" at bounding box center [791, 366] width 23 height 10
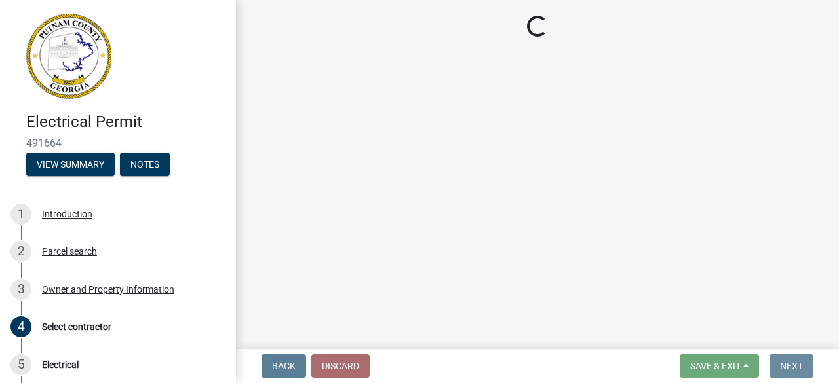
scroll to position [0, 0]
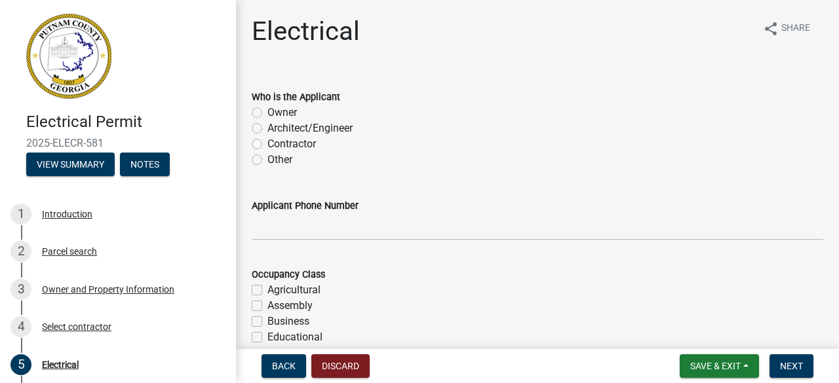
click at [267, 142] on label "Contractor" at bounding box center [291, 144] width 48 height 16
click at [267, 142] on input "Contractor" at bounding box center [271, 140] width 9 height 9
radio input "true"
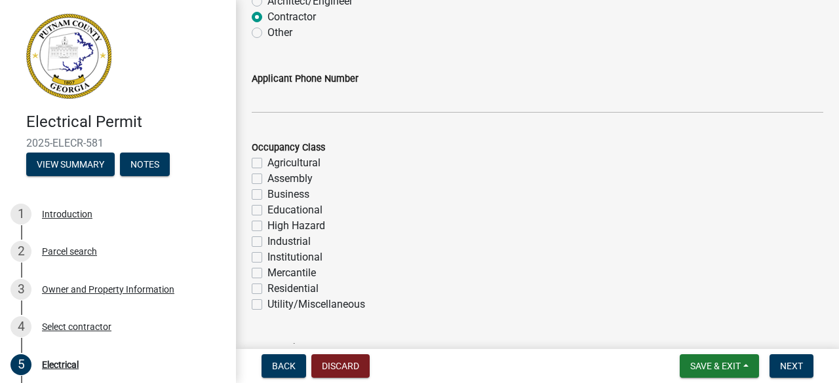
scroll to position [131, 0]
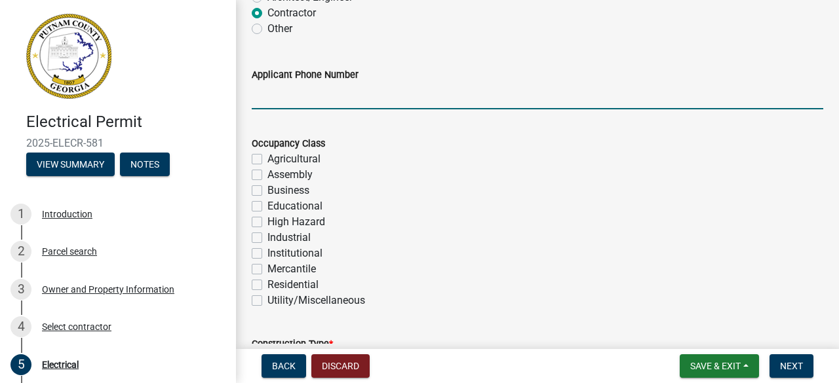
click at [320, 102] on input "Applicant Phone Number" at bounding box center [537, 96] width 571 height 27
type input "4042340488"
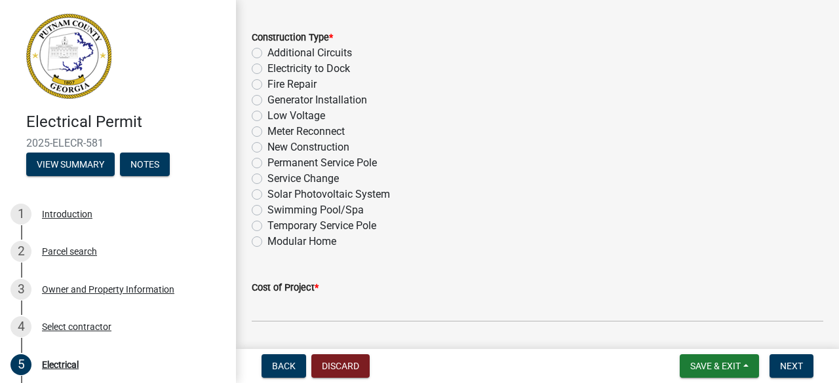
scroll to position [459, 0]
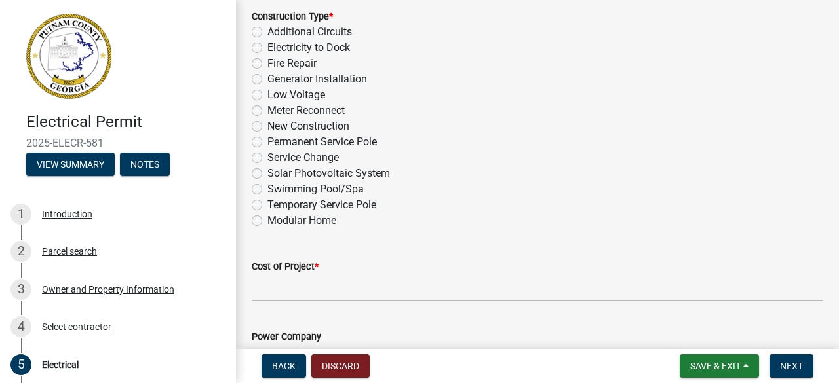
drag, startPoint x: 248, startPoint y: 16, endPoint x: 360, endPoint y: 227, distance: 239.2
click at [360, 227] on div "Construction Type * Additional Circuits Electricity to Dock Fire Repair Generat…" at bounding box center [537, 111] width 591 height 236
copy div "Construction Type * Additional Circuits Electricity to Dock Fire Repair Generat…"
click at [267, 159] on label "Service Change" at bounding box center [302, 158] width 71 height 16
click at [267, 159] on input "Service Change" at bounding box center [271, 154] width 9 height 9
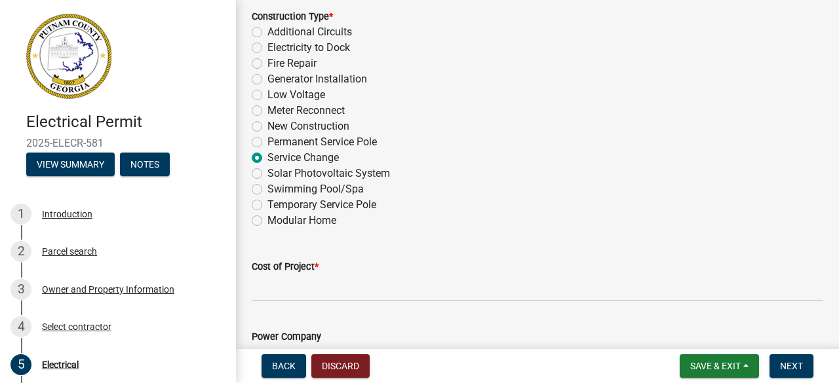
radio input "true"
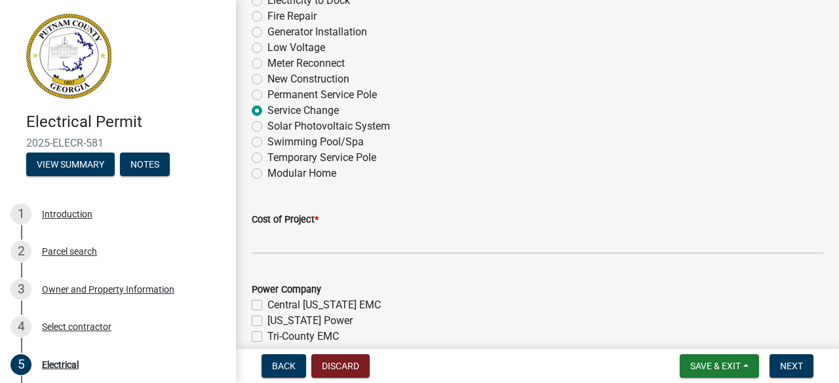
scroll to position [590, 0]
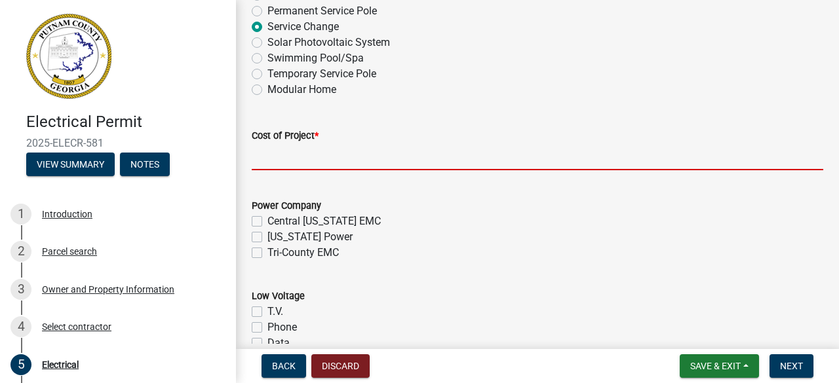
click at [275, 161] on input "text" at bounding box center [537, 156] width 571 height 27
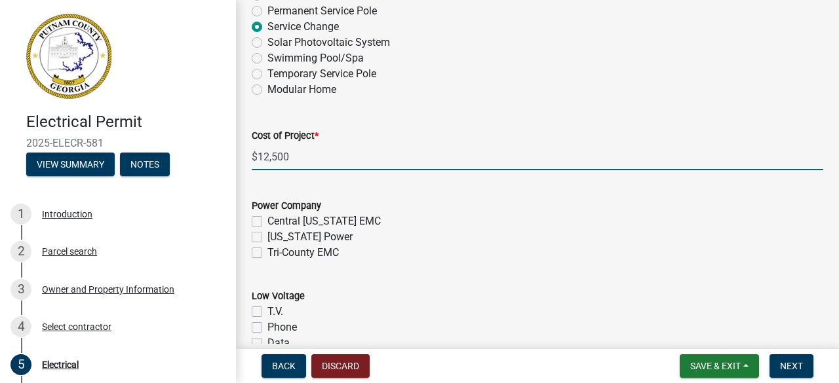
type input "12500"
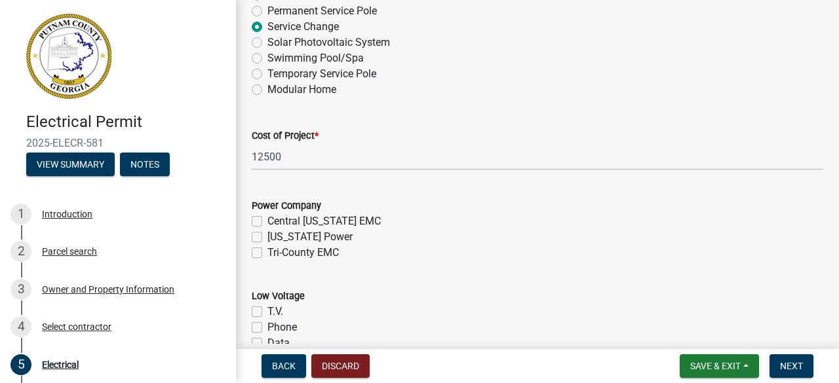
click at [267, 254] on label "Tri-County EMC" at bounding box center [302, 253] width 71 height 16
click at [267, 254] on input "Tri-County EMC" at bounding box center [271, 249] width 9 height 9
checkbox input "true"
checkbox input "false"
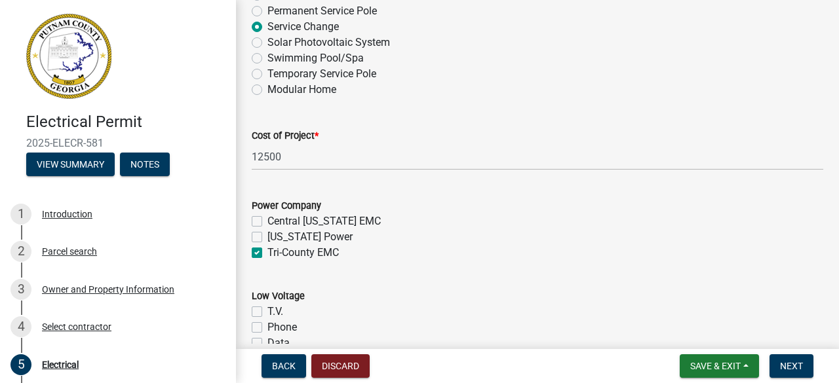
checkbox input "true"
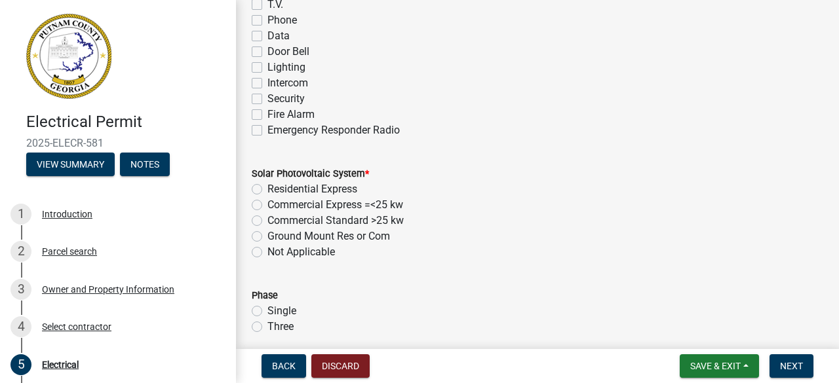
scroll to position [917, 0]
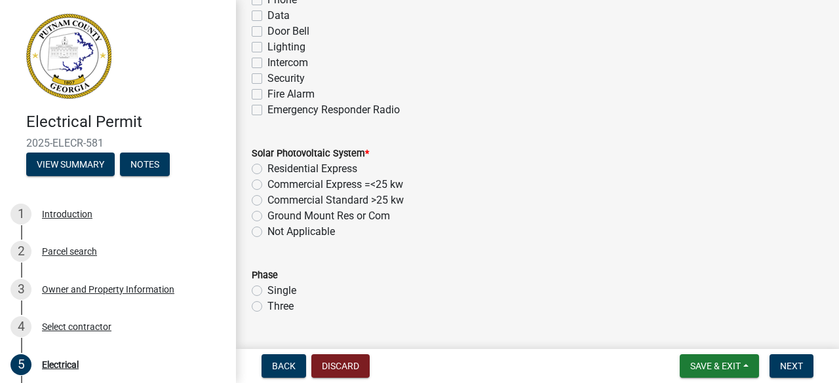
click at [267, 231] on label "Not Applicable" at bounding box center [300, 232] width 67 height 16
click at [267, 231] on input "Not Applicable" at bounding box center [271, 228] width 9 height 9
radio input "true"
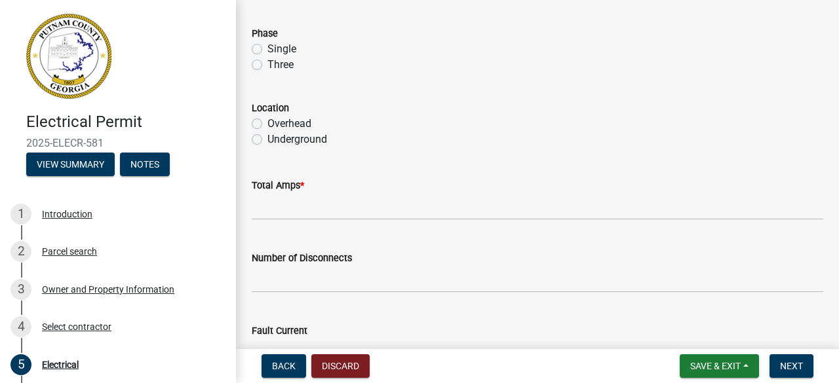
scroll to position [1179, 0]
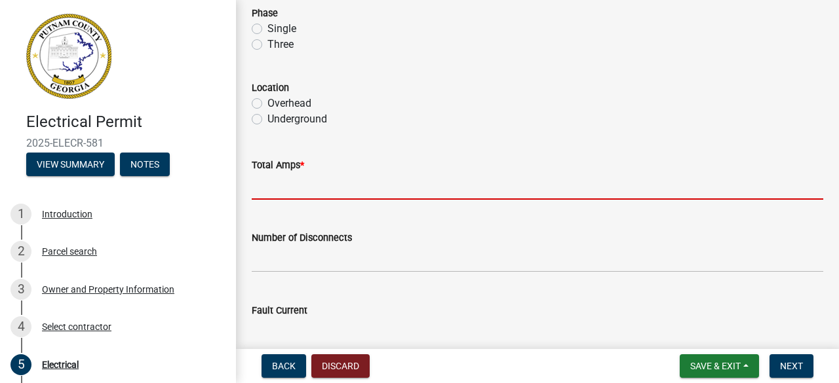
click at [307, 192] on input "text" at bounding box center [537, 186] width 571 height 27
type input "200"
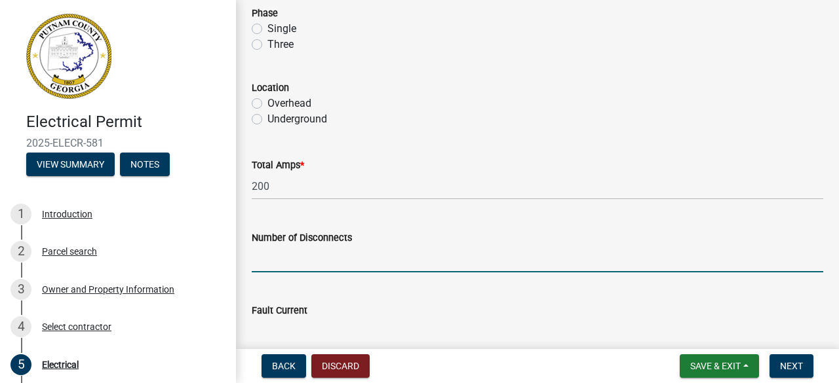
click at [311, 263] on input "text" at bounding box center [537, 259] width 571 height 27
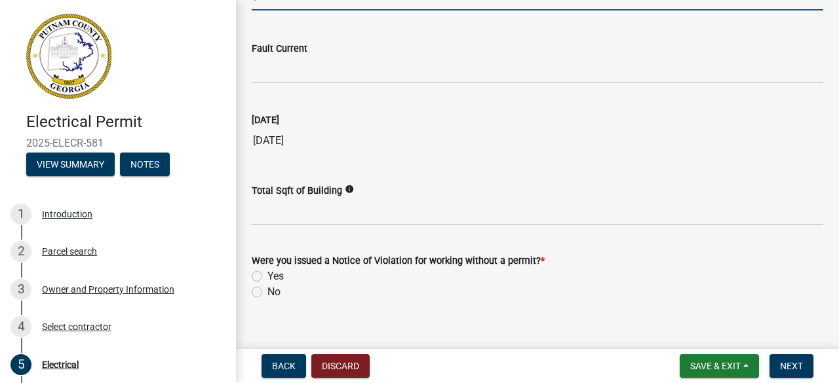
scroll to position [1460, 0]
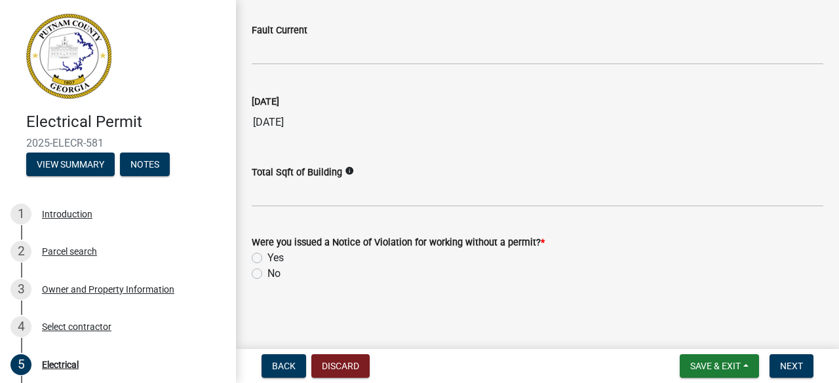
type input "1"
click at [267, 273] on label "No" at bounding box center [273, 274] width 13 height 16
click at [267, 273] on input "No" at bounding box center [271, 270] width 9 height 9
radio input "true"
click at [792, 366] on span "Next" at bounding box center [791, 366] width 23 height 10
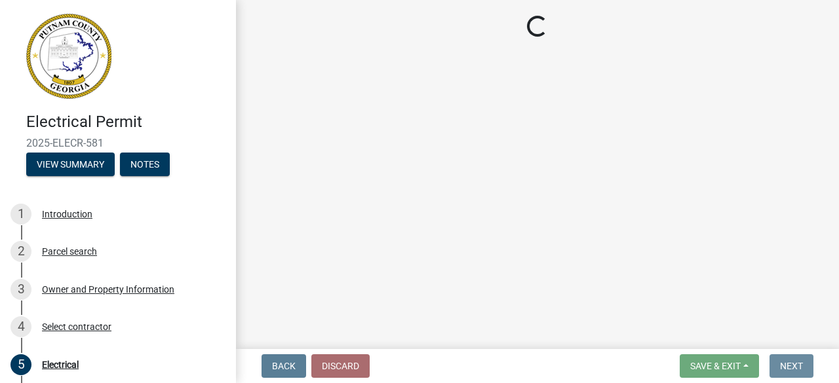
scroll to position [0, 0]
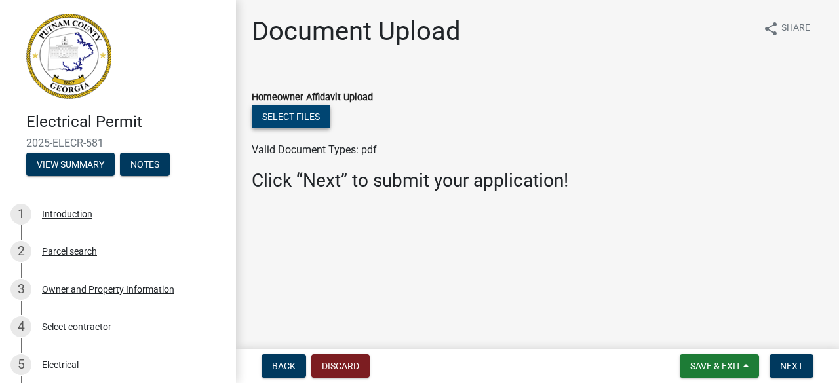
click at [301, 117] on button "Select files" at bounding box center [291, 117] width 79 height 24
click at [690, 370] on span "Save & Exit" at bounding box center [715, 366] width 50 height 10
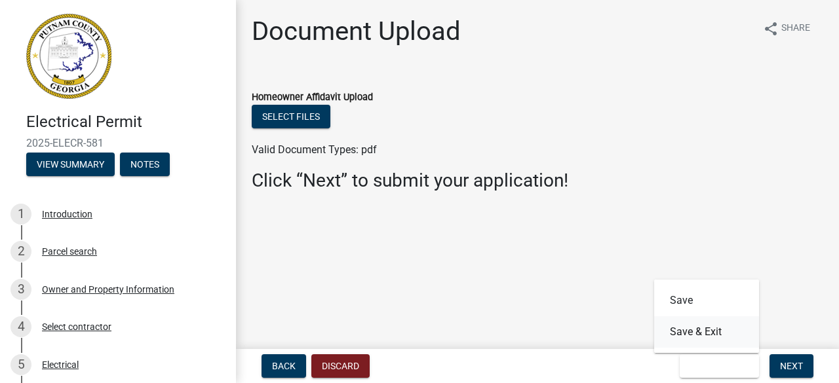
click at [678, 330] on button "Save & Exit" at bounding box center [706, 331] width 105 height 31
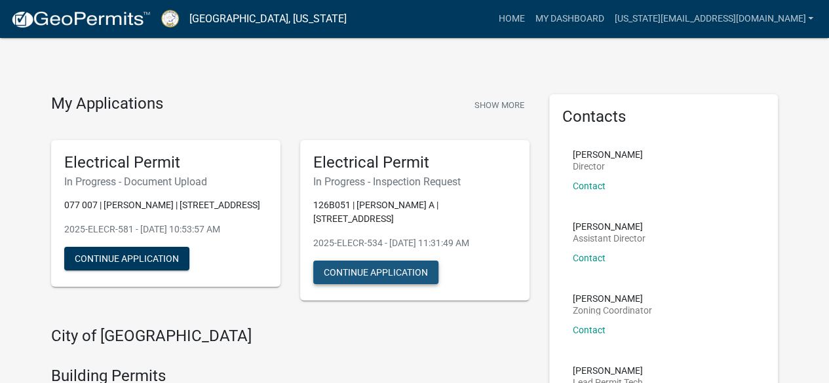
click at [394, 263] on button "Continue Application" at bounding box center [375, 273] width 125 height 24
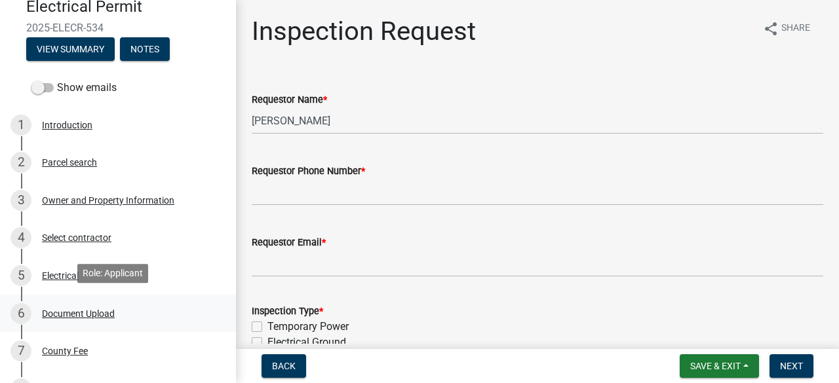
scroll to position [131, 0]
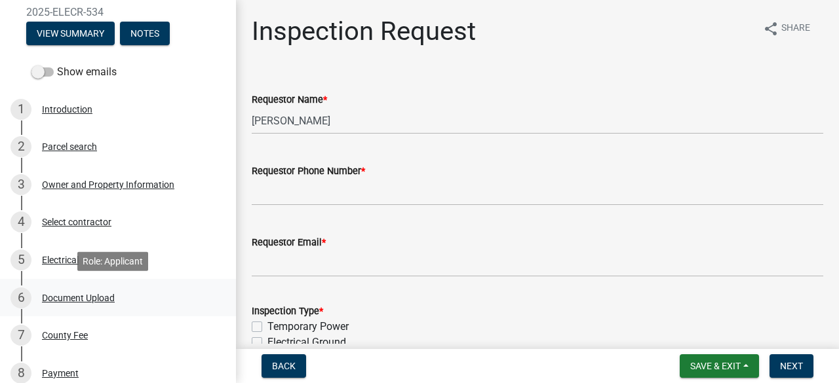
click at [88, 301] on div "Document Upload" at bounding box center [78, 298] width 73 height 9
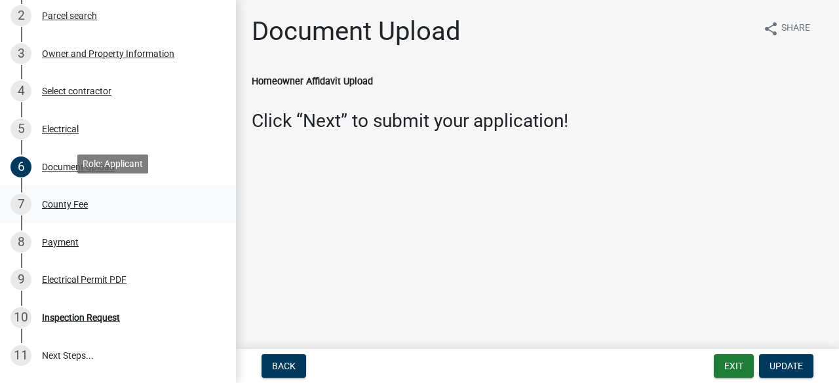
scroll to position [328, 0]
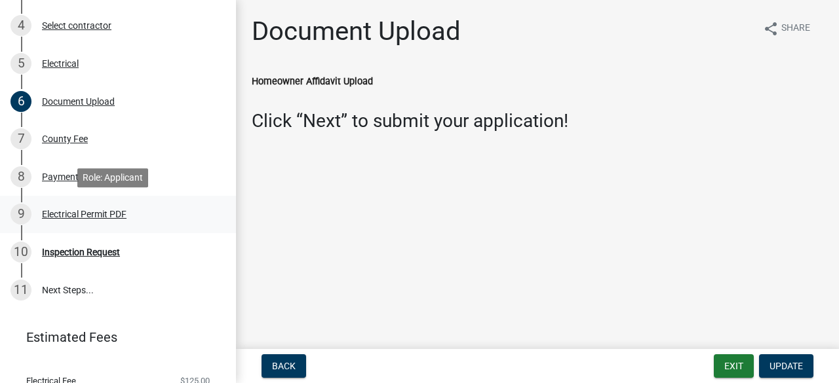
click at [115, 216] on div "Electrical Permit PDF" at bounding box center [84, 214] width 85 height 9
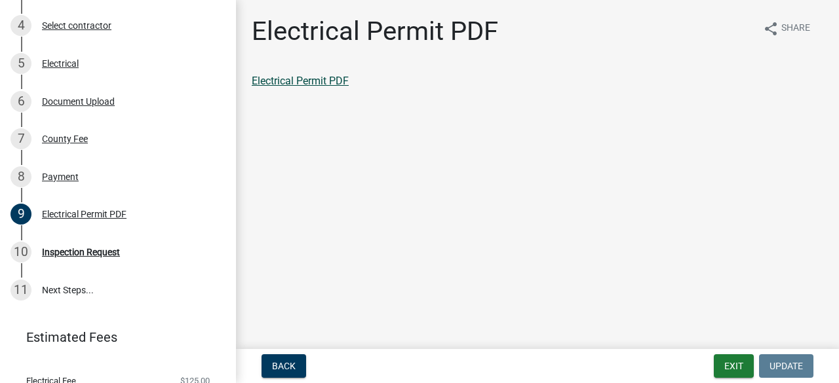
click at [297, 80] on link "Electrical Permit PDF" at bounding box center [300, 81] width 97 height 12
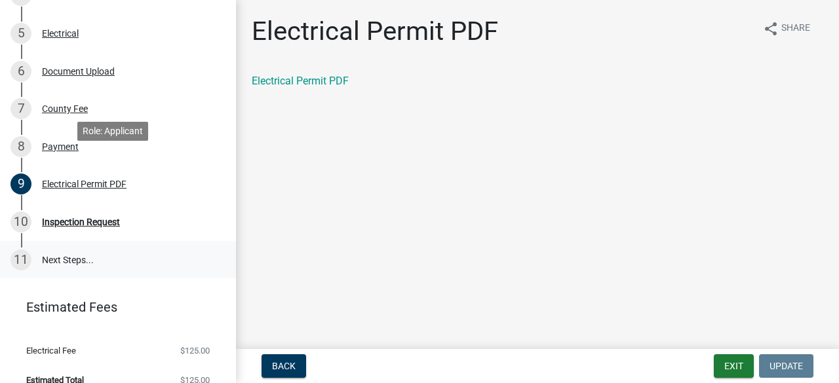
scroll to position [375, 0]
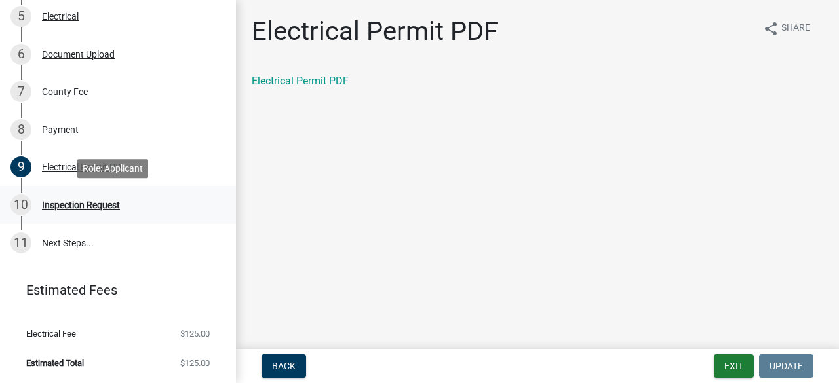
click at [106, 201] on div "Inspection Request" at bounding box center [81, 205] width 78 height 9
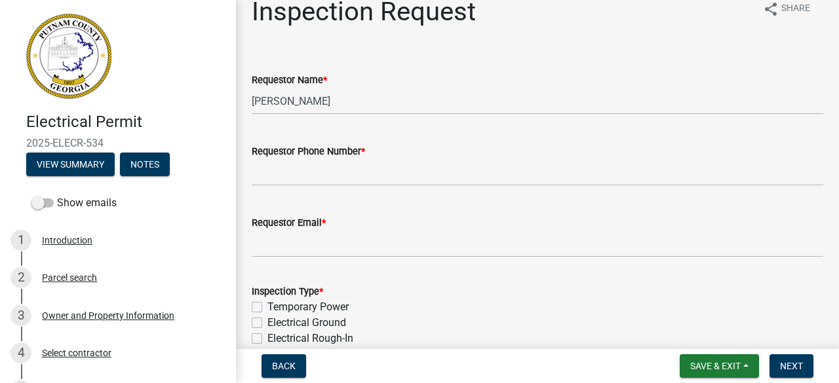
scroll to position [0, 0]
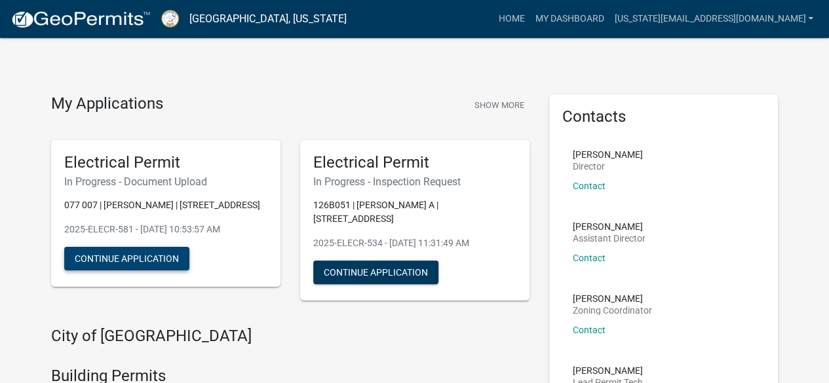
click at [134, 271] on button "Continue Application" at bounding box center [126, 259] width 125 height 24
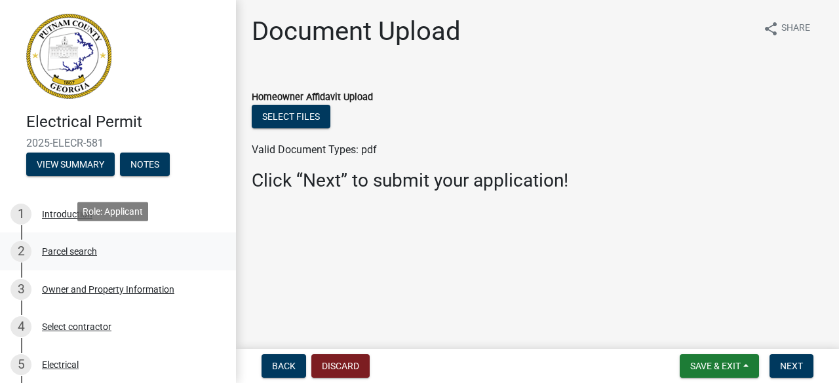
scroll to position [66, 0]
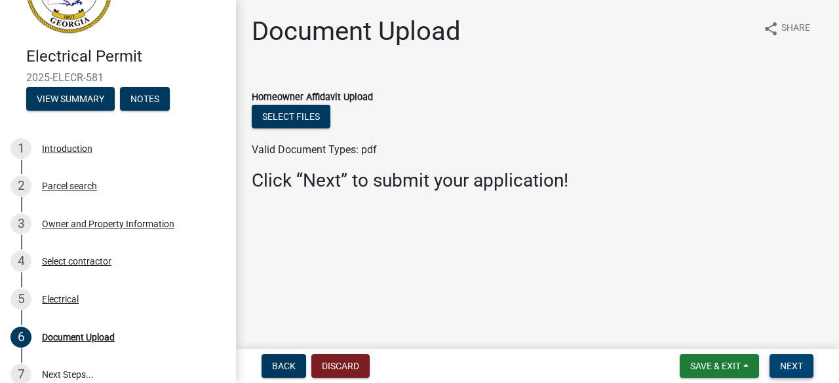
click at [790, 364] on span "Next" at bounding box center [791, 366] width 23 height 10
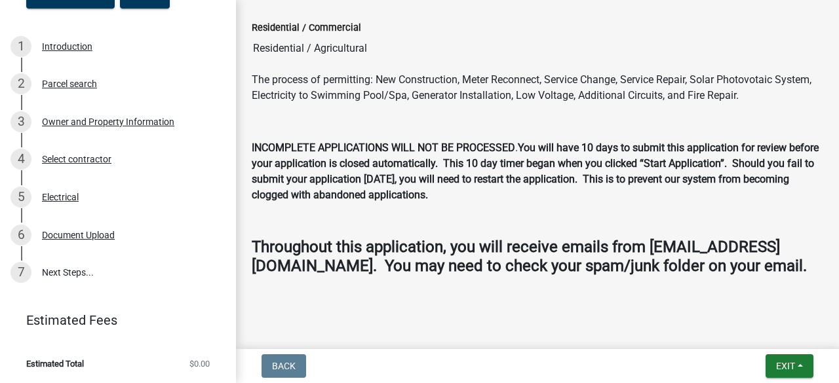
scroll to position [224, 0]
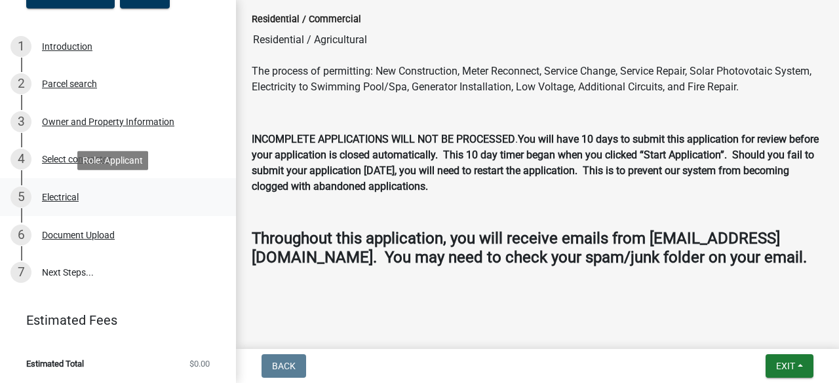
click at [69, 200] on div "Electrical" at bounding box center [60, 197] width 37 height 9
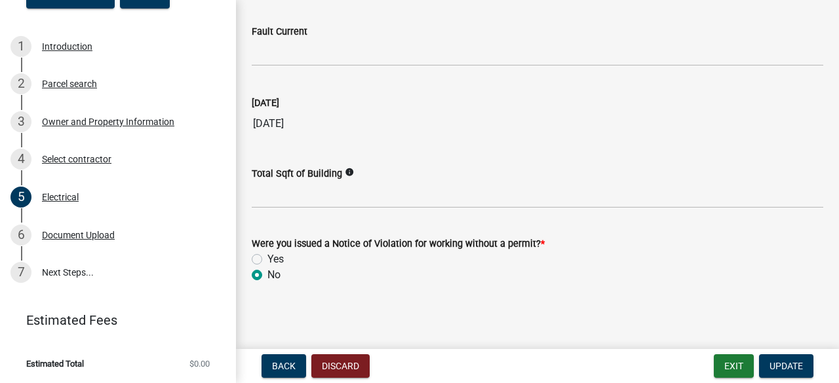
scroll to position [1460, 0]
click at [95, 237] on div "Document Upload" at bounding box center [78, 235] width 73 height 9
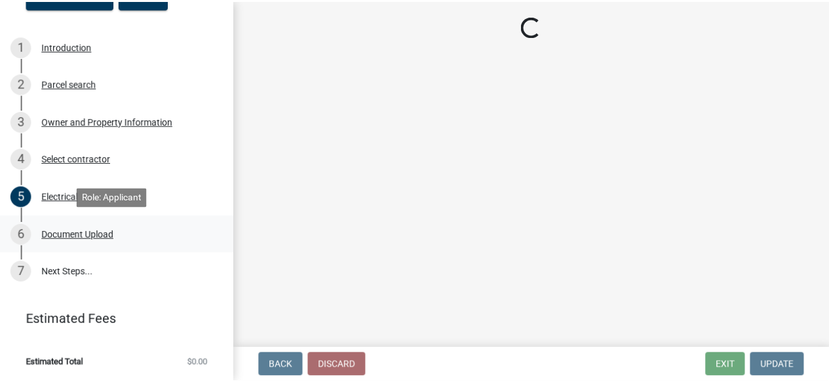
scroll to position [0, 0]
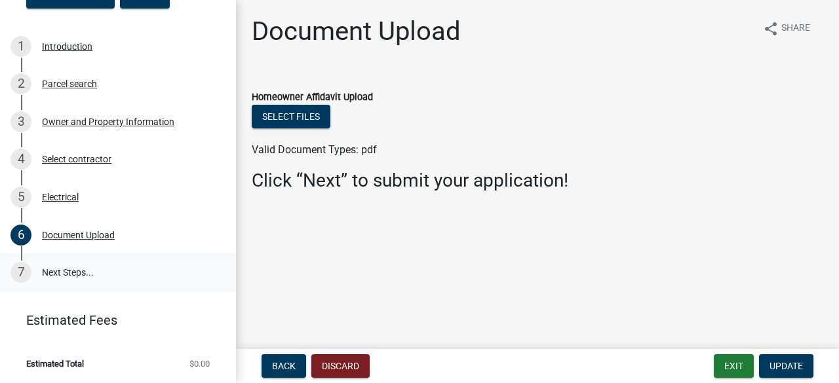
click at [74, 273] on link "7 Next Steps..." at bounding box center [118, 273] width 236 height 38
click at [736, 371] on button "Exit" at bounding box center [734, 366] width 40 height 24
